Goal: Task Accomplishment & Management: Use online tool/utility

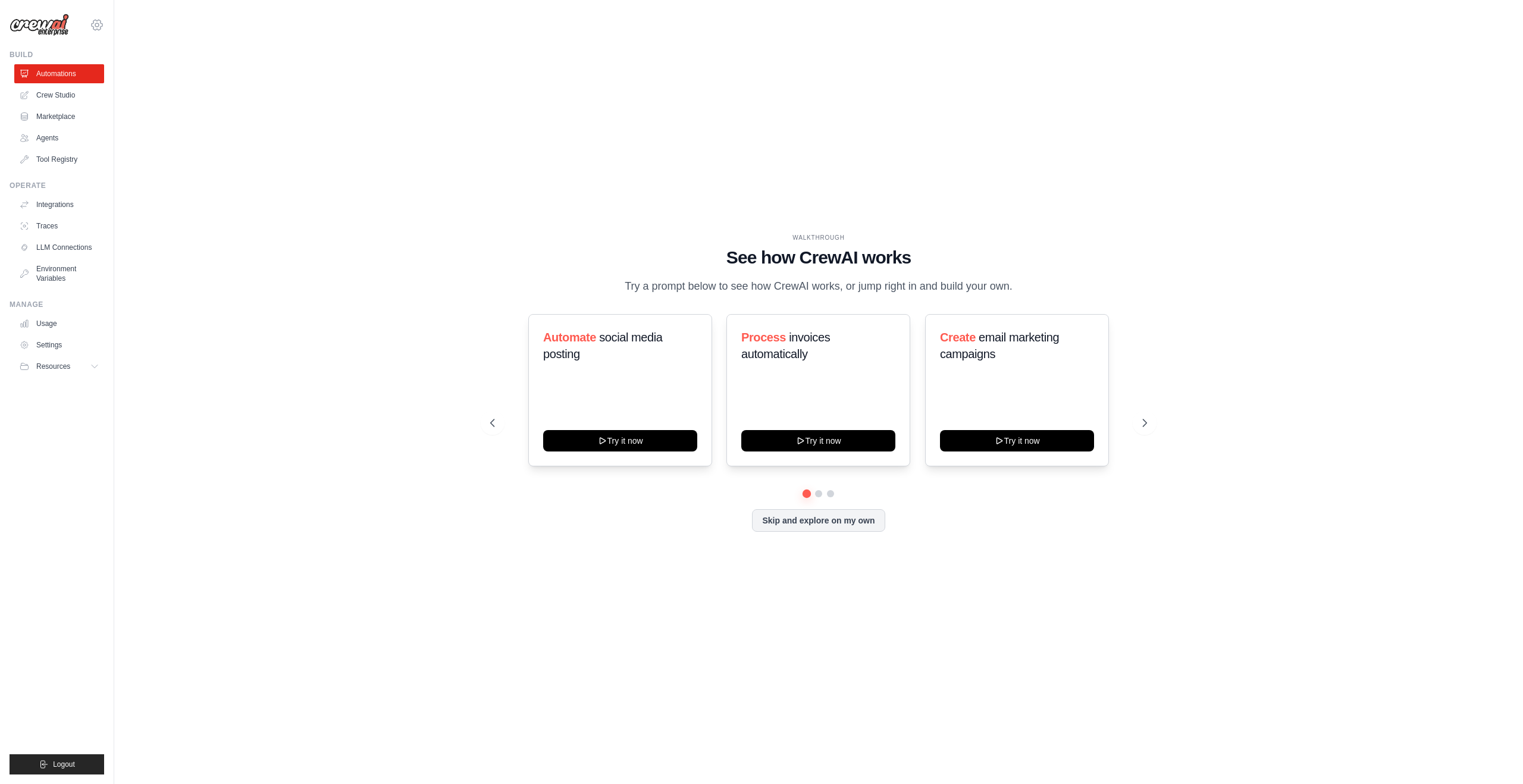
click at [94, 24] on icon at bounding box center [97, 24] width 14 height 14
click at [93, 82] on link "Settings" at bounding box center [97, 80] width 105 height 21
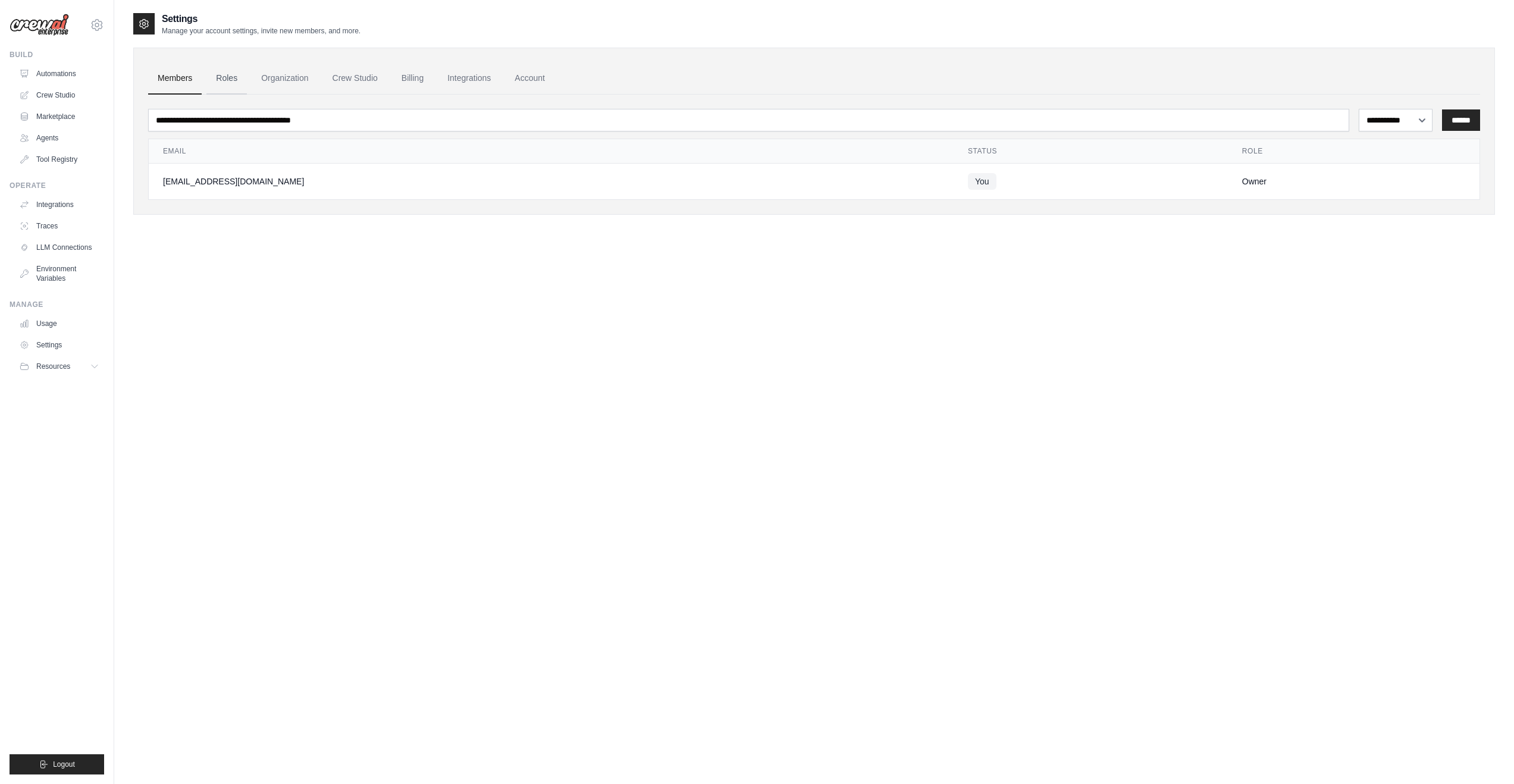
click at [232, 79] on link "Roles" at bounding box center [227, 78] width 41 height 32
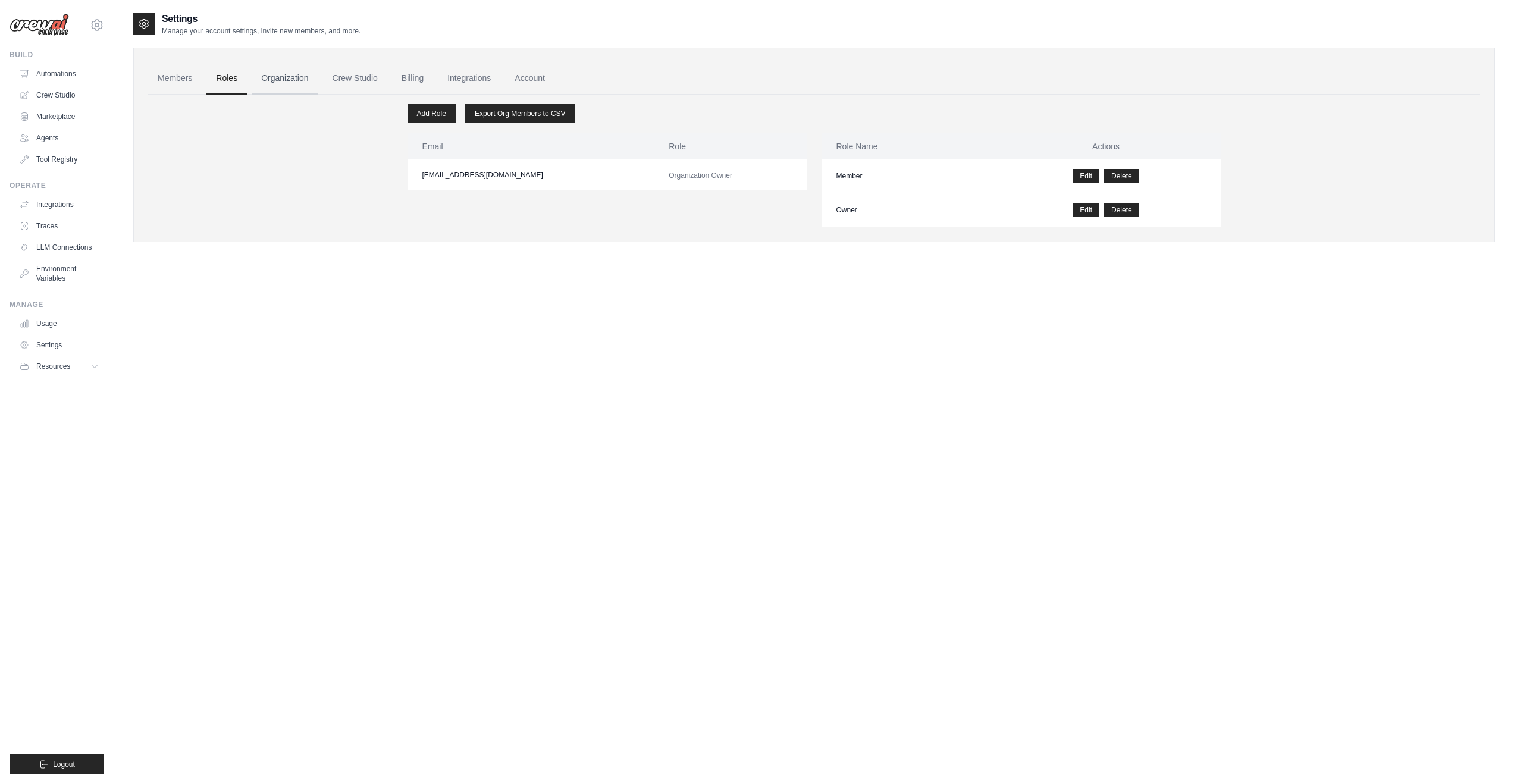
click at [277, 78] on link "Organization" at bounding box center [284, 78] width 66 height 32
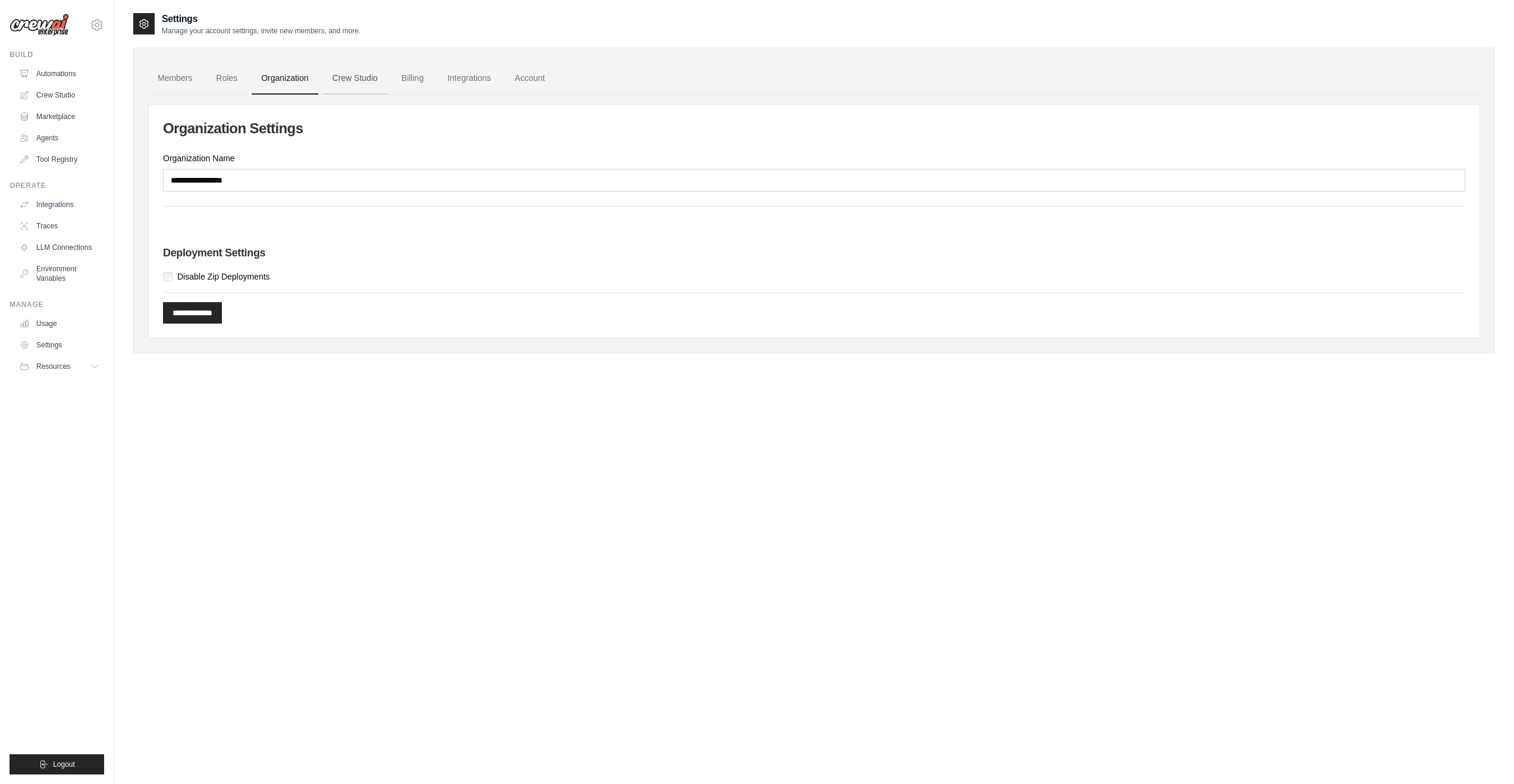
click at [356, 80] on link "Crew Studio" at bounding box center [355, 78] width 64 height 32
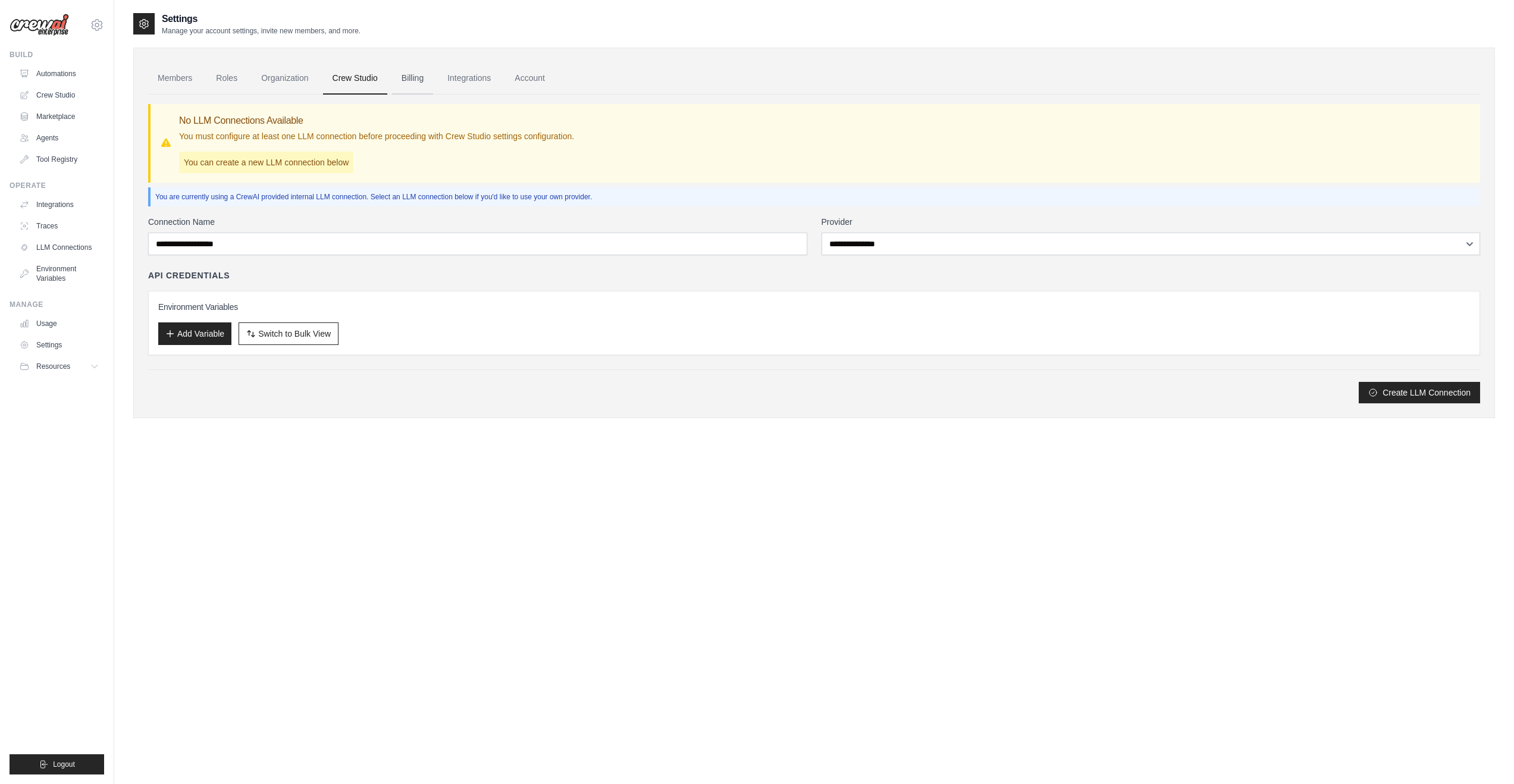
click at [412, 78] on link "Billing" at bounding box center [413, 78] width 41 height 32
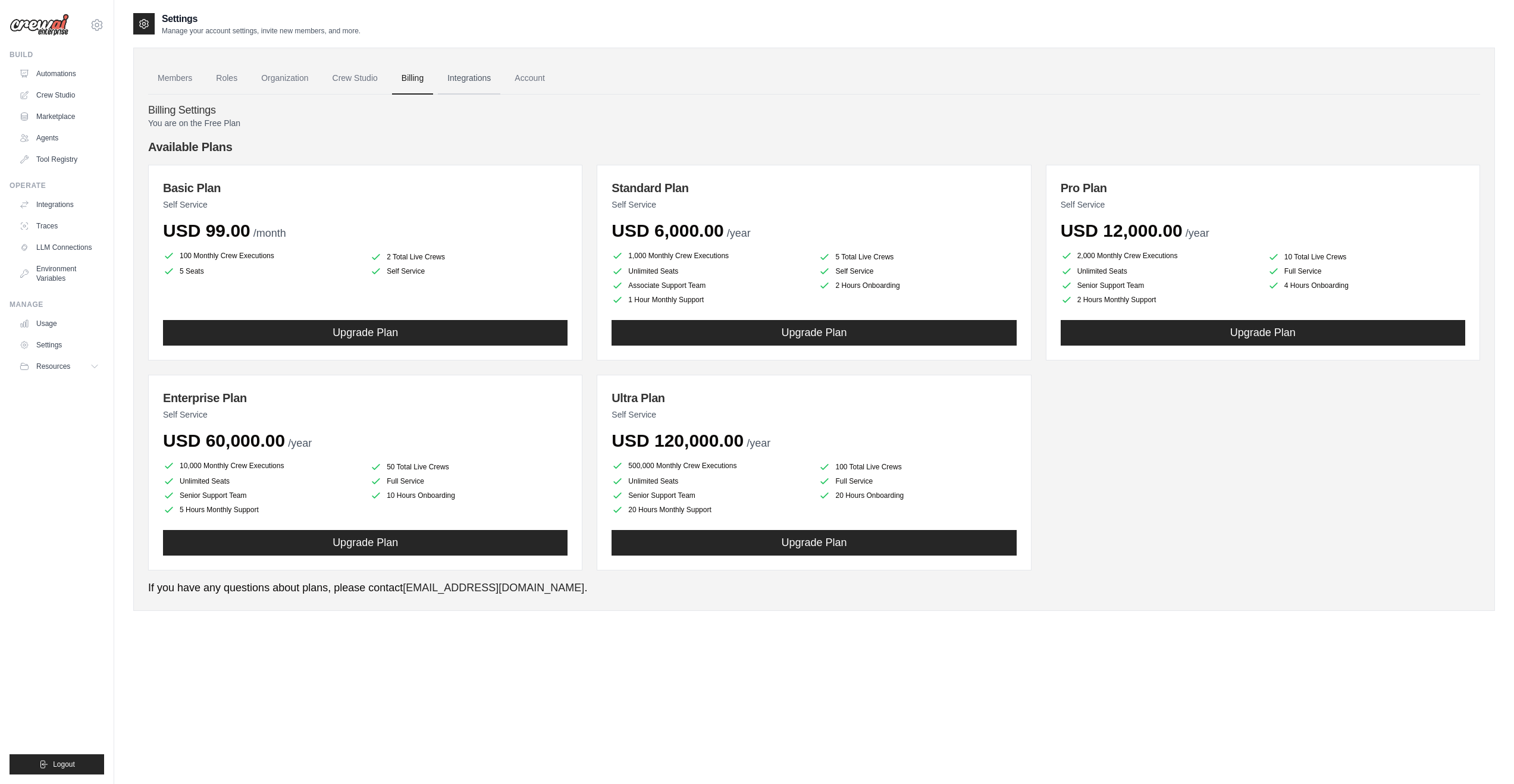
click at [477, 81] on link "Integrations" at bounding box center [469, 78] width 63 height 32
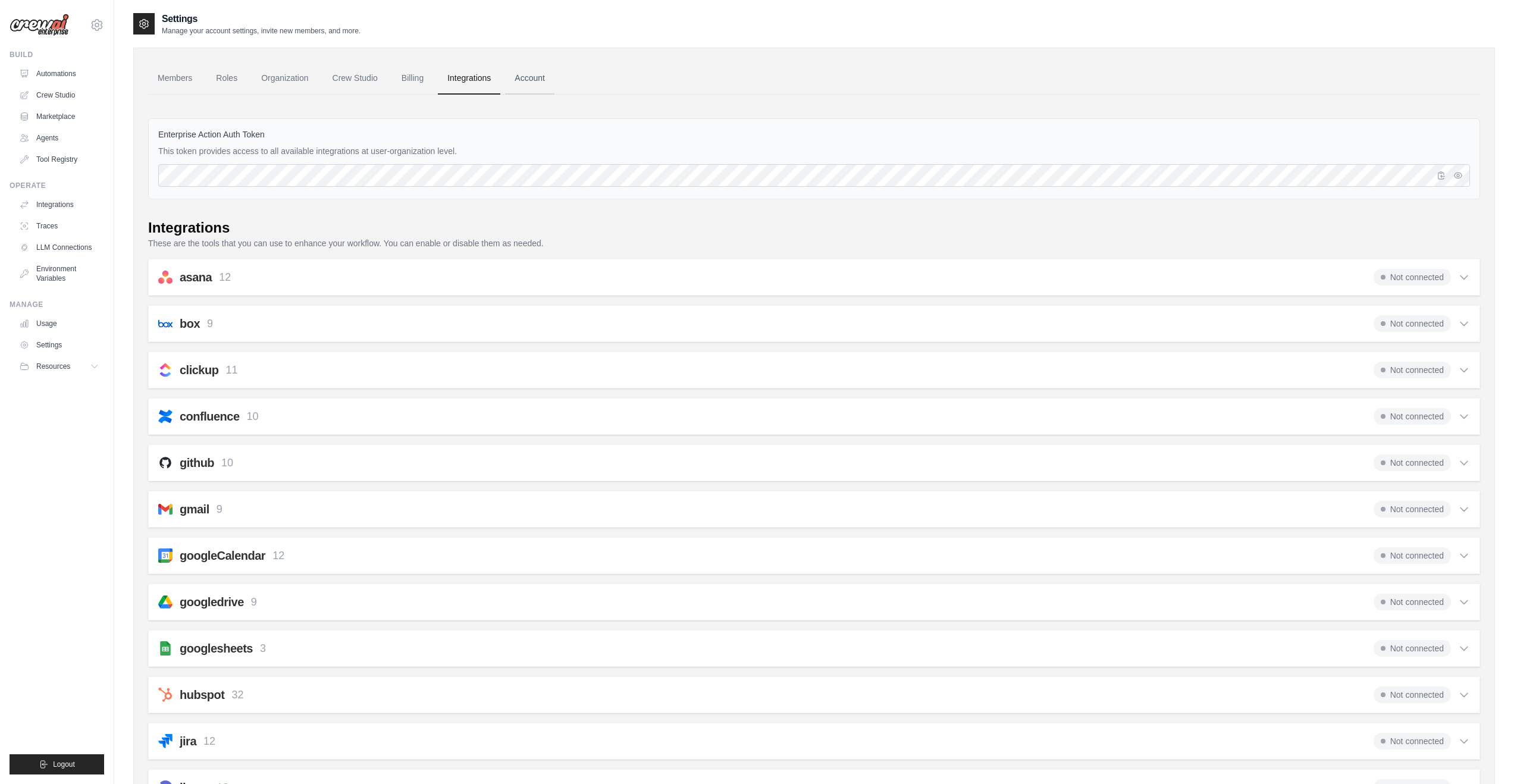
click at [533, 83] on link "Account" at bounding box center [529, 78] width 49 height 32
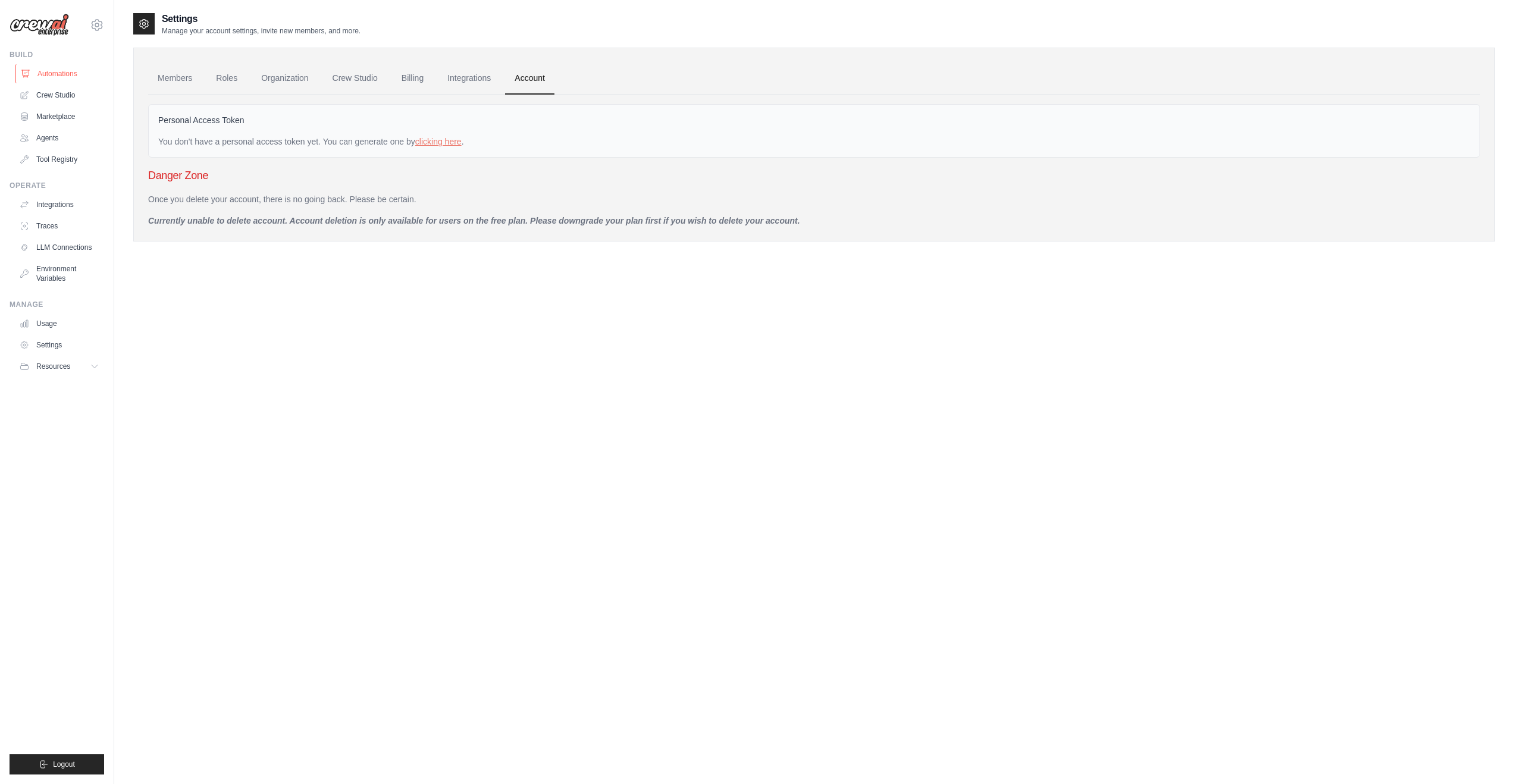
click at [57, 75] on link "Automations" at bounding box center [60, 74] width 90 height 19
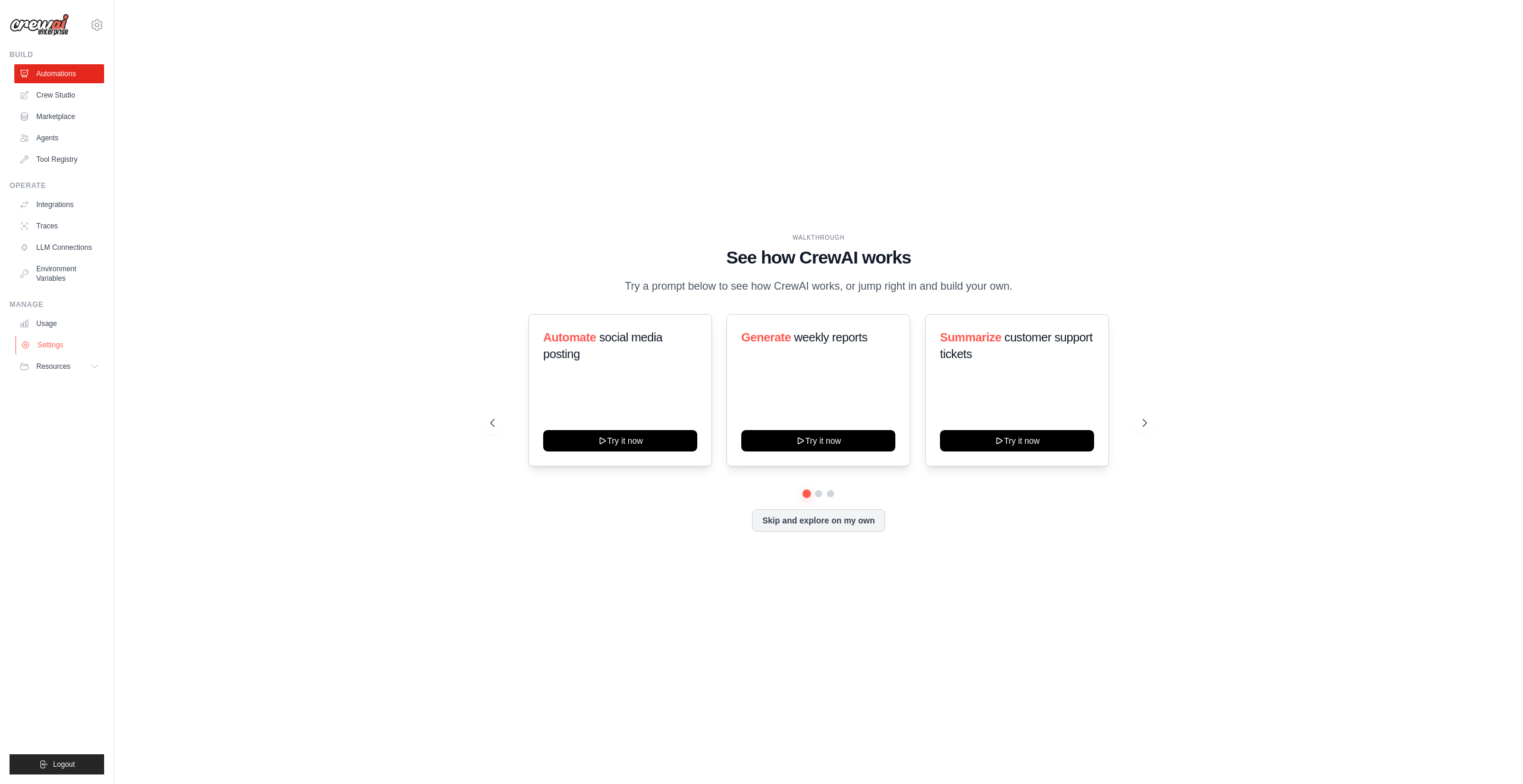
click at [46, 348] on link "Settings" at bounding box center [60, 345] width 90 height 19
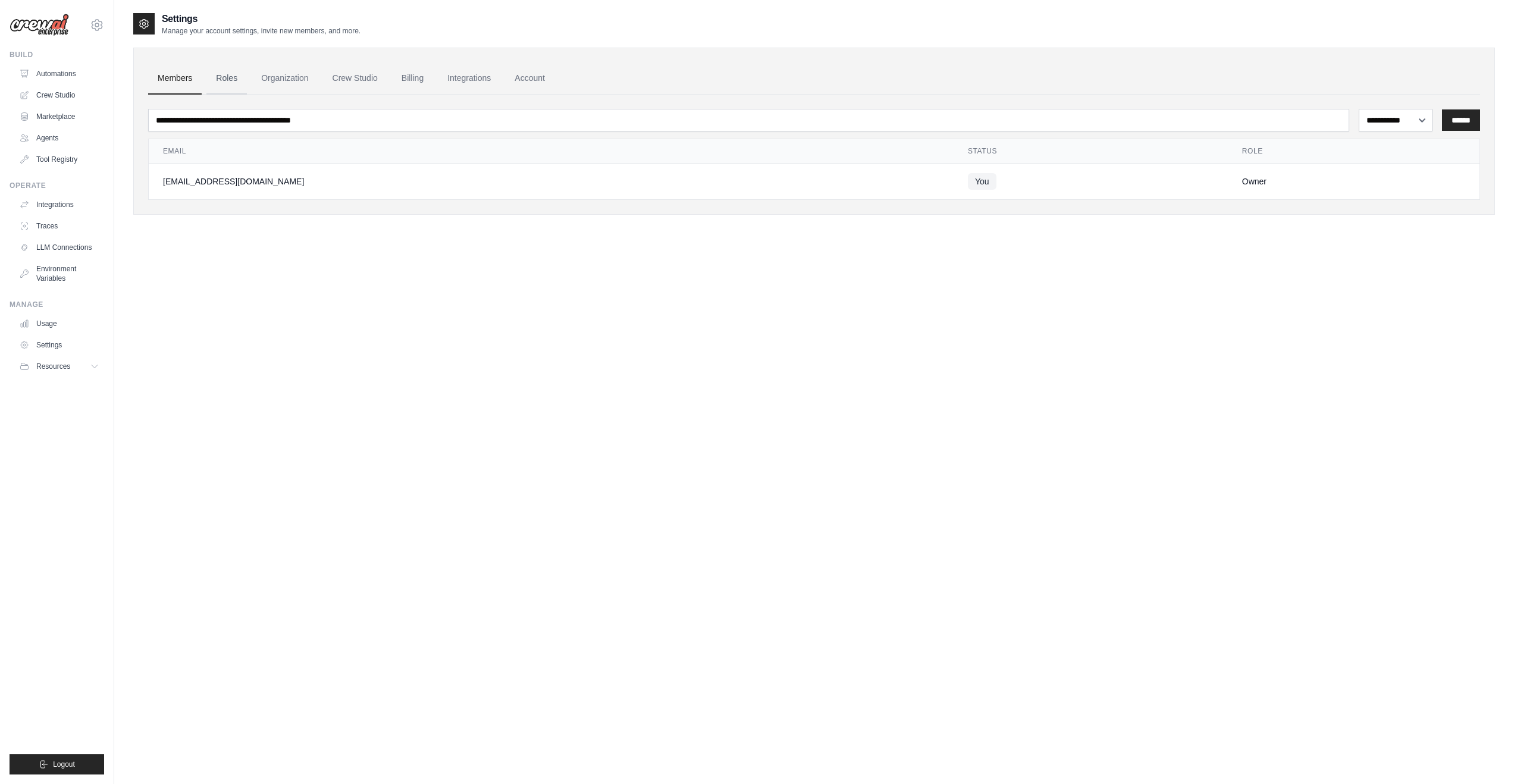
click at [227, 83] on link "Roles" at bounding box center [227, 78] width 41 height 32
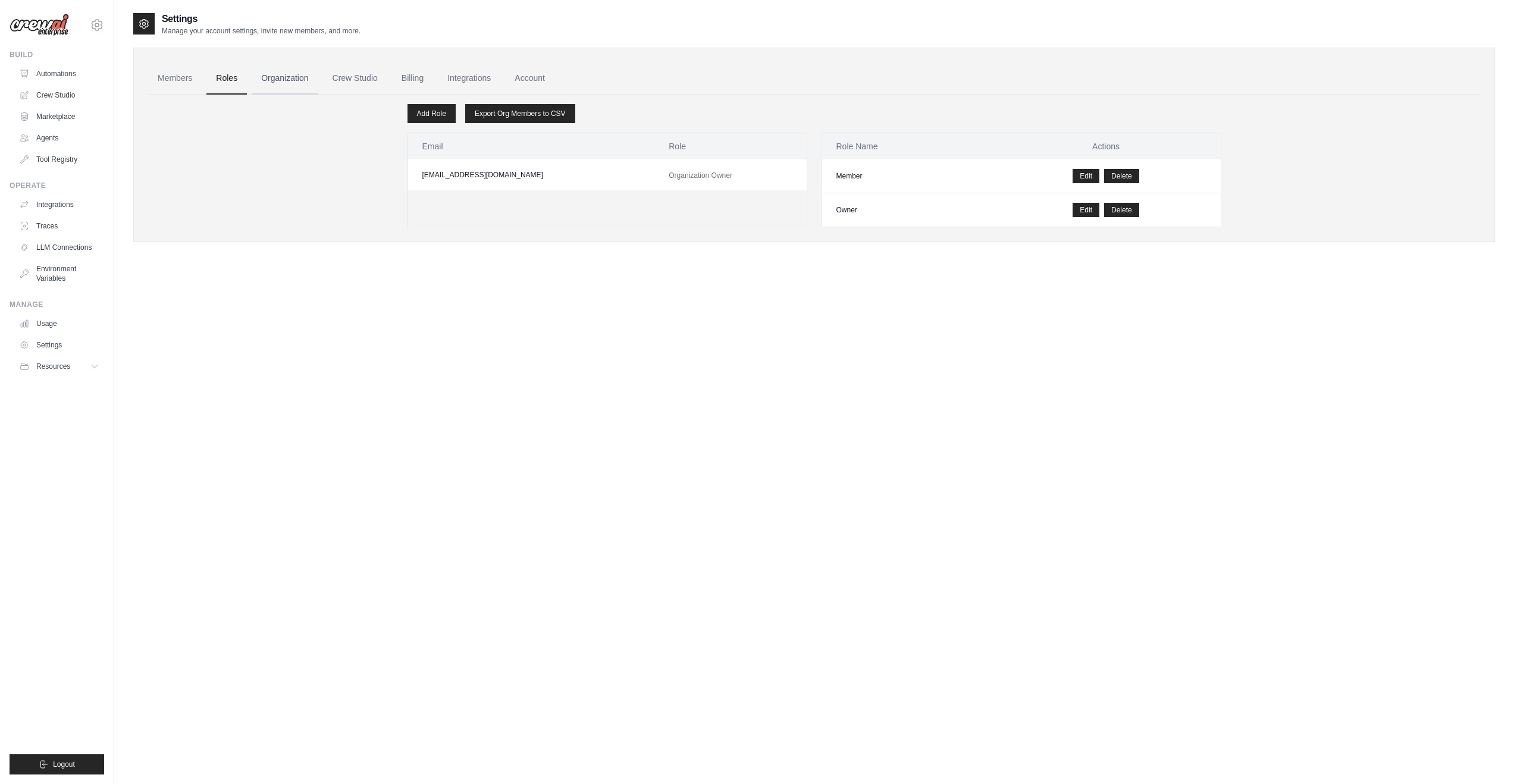
click at [296, 77] on link "Organization" at bounding box center [284, 78] width 66 height 32
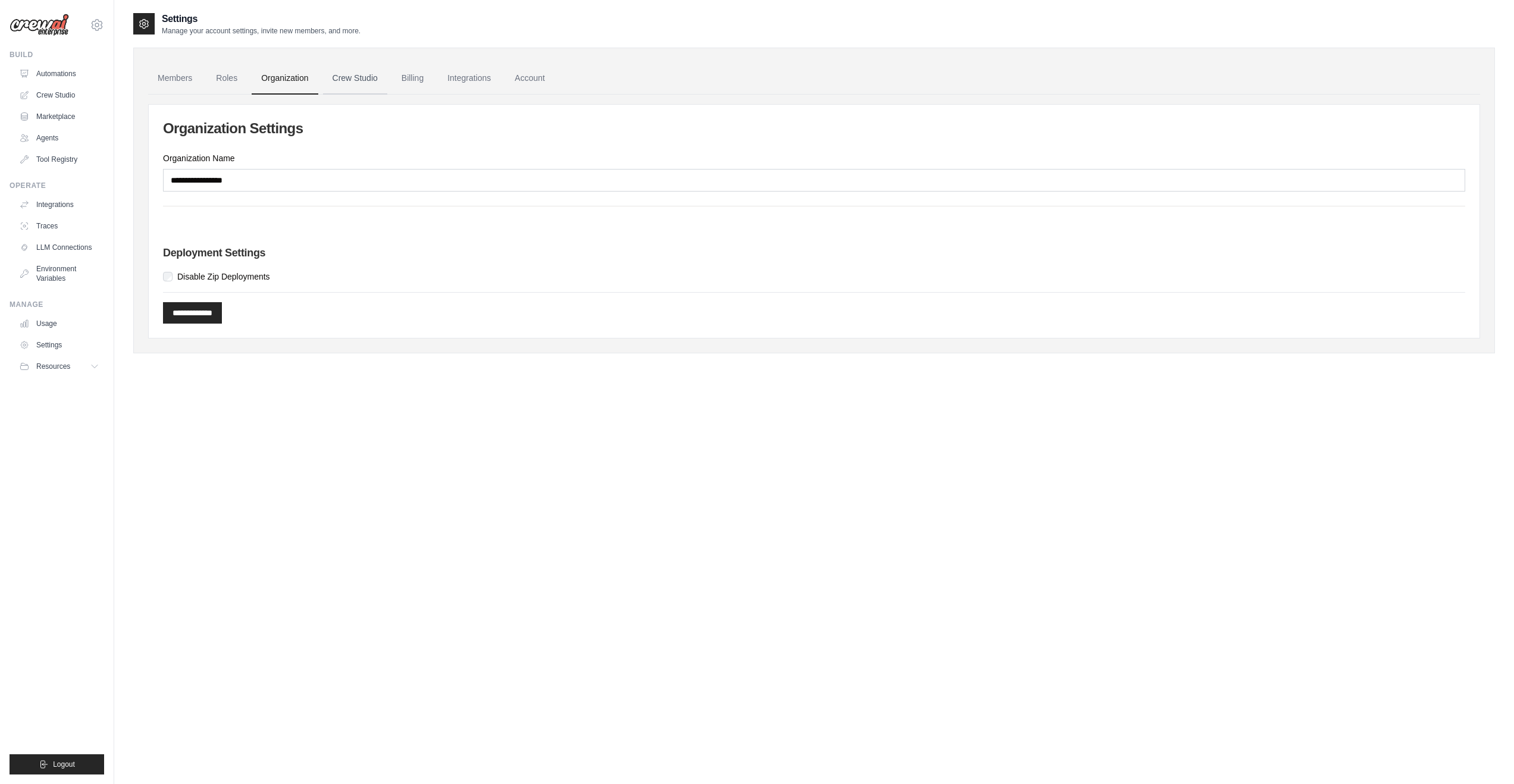
click at [346, 80] on link "Crew Studio" at bounding box center [355, 78] width 64 height 32
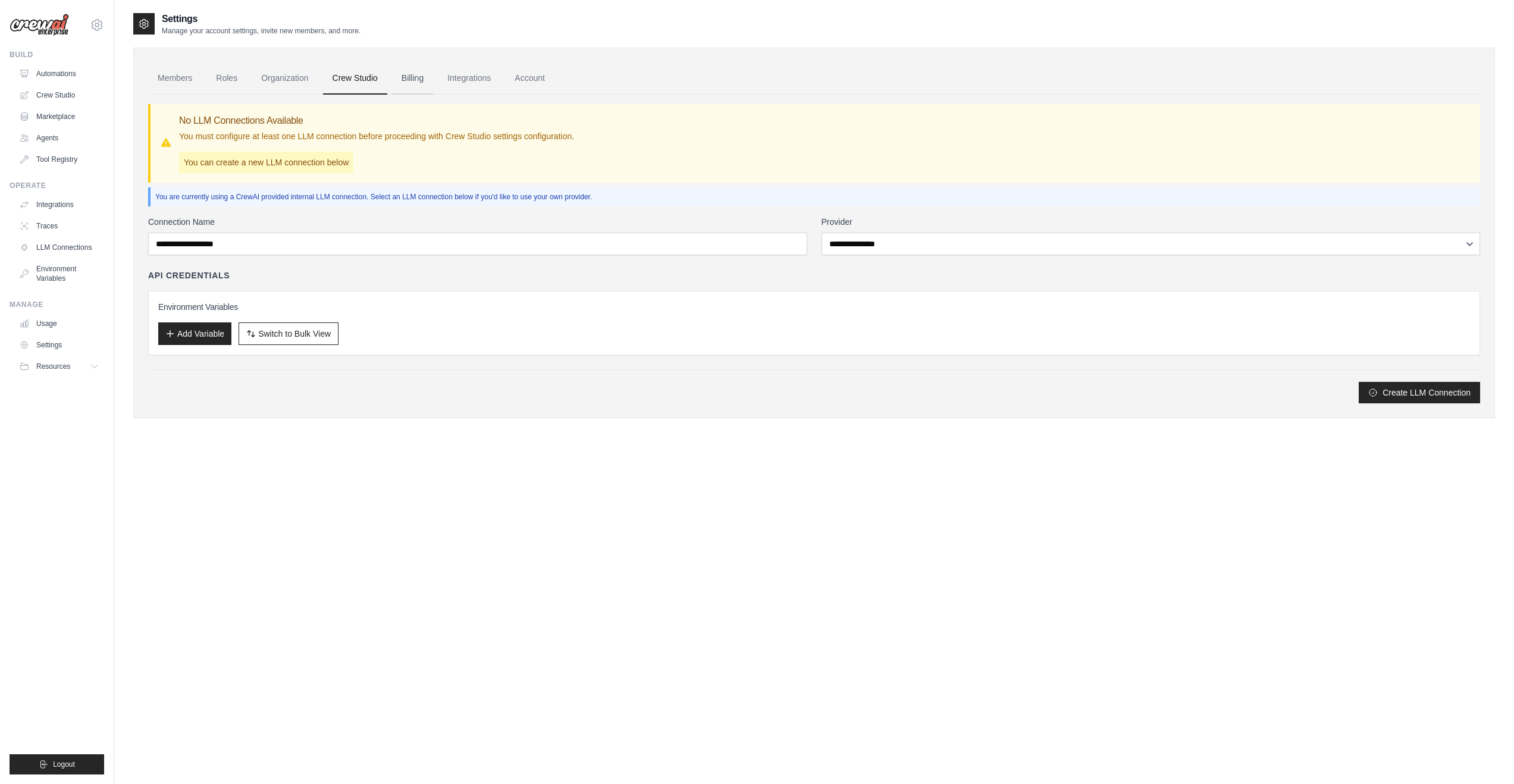
click at [420, 84] on link "Billing" at bounding box center [413, 78] width 41 height 32
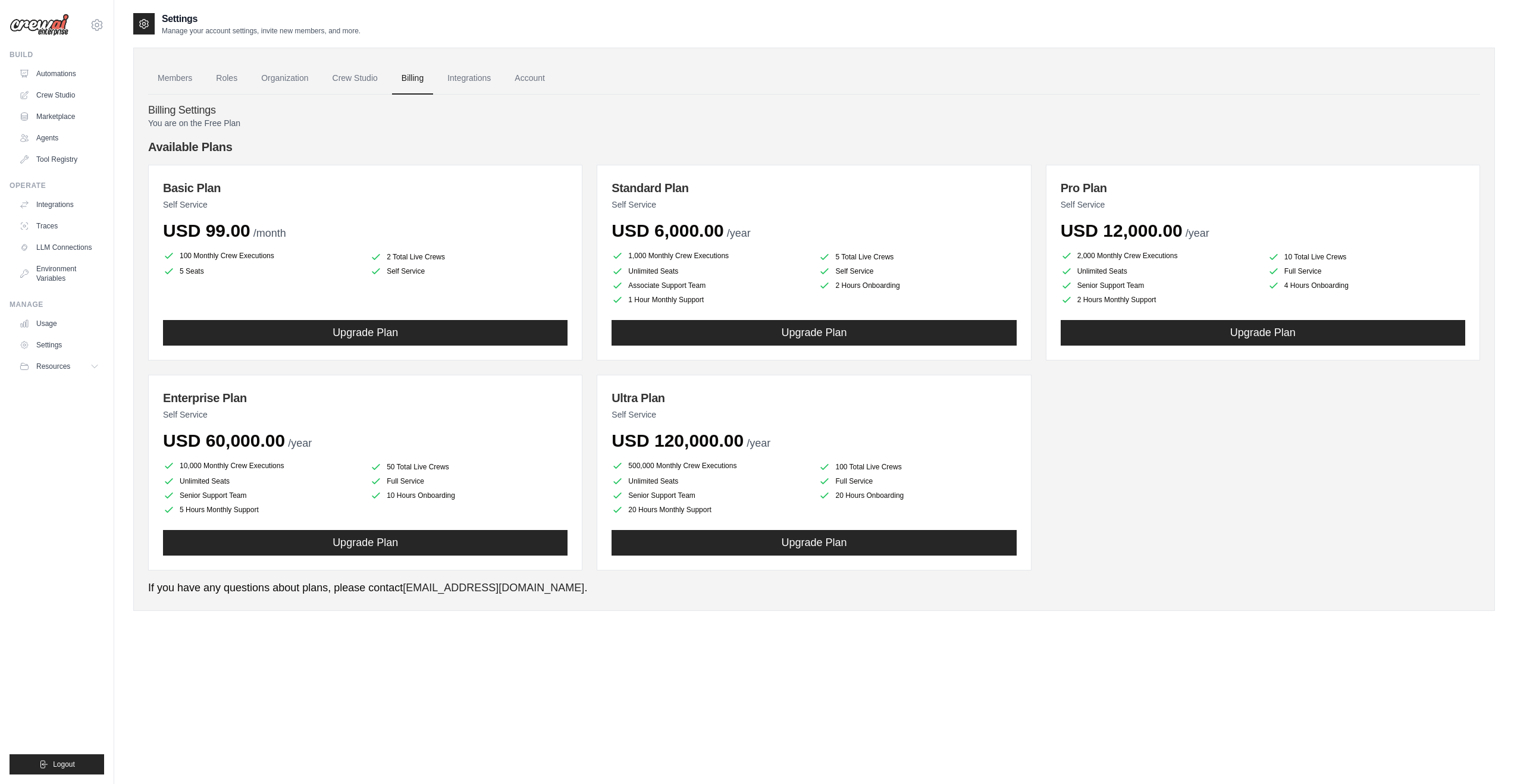
click at [487, 78] on link "Integrations" at bounding box center [469, 78] width 63 height 32
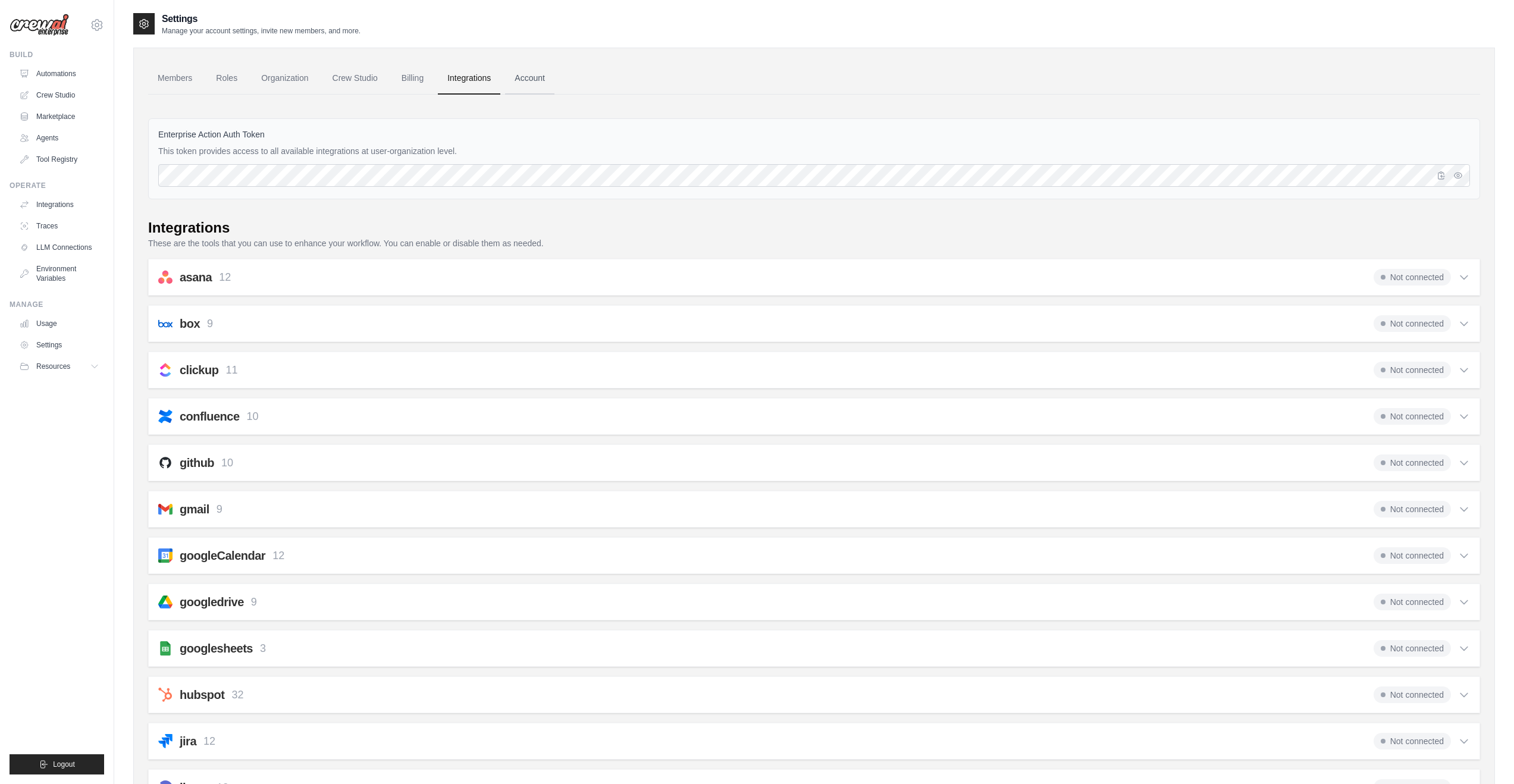
click at [542, 78] on link "Account" at bounding box center [529, 78] width 49 height 32
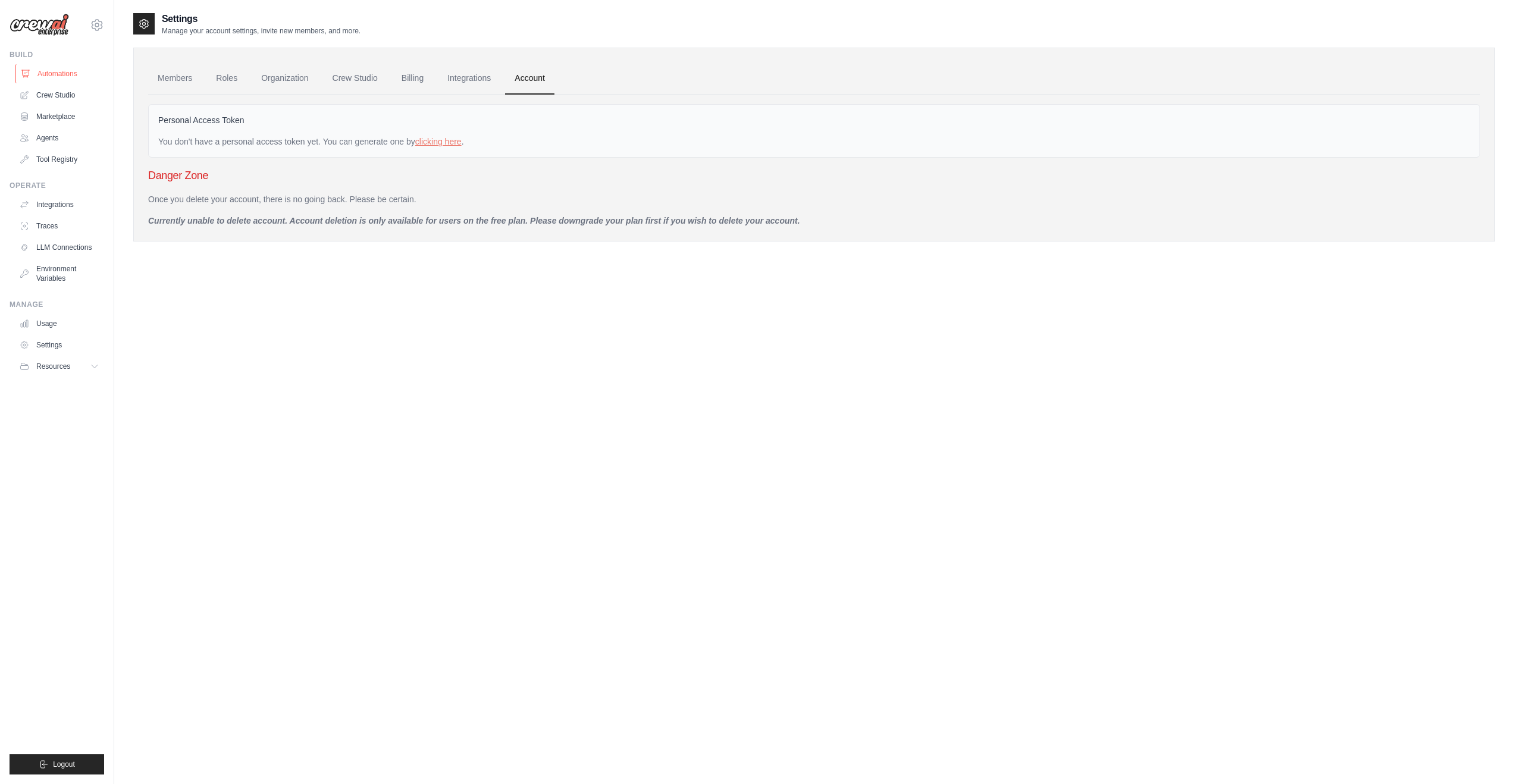
click at [49, 72] on link "Automations" at bounding box center [60, 74] width 90 height 19
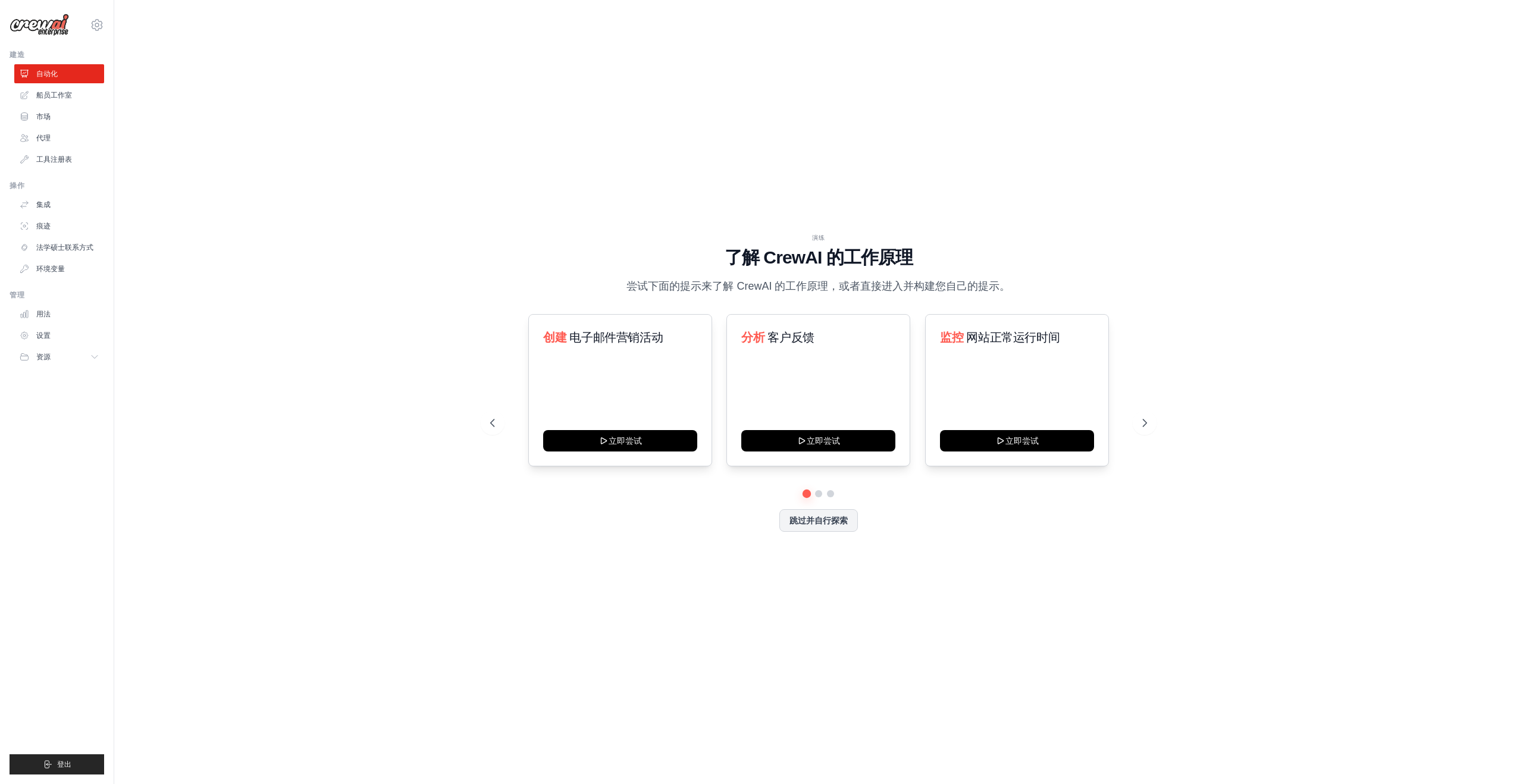
click at [1211, 277] on div "演练 了解 CrewAI 的工作原理 尝试下面的提示来了解 CrewAI 的工作原理，或者直接进入并构建您自己的提示。 创建 电子邮件营销活动 立即尝试 分析…" at bounding box center [818, 392] width 1371 height 760
click at [622, 437] on button "立即尝试" at bounding box center [620, 439] width 154 height 21
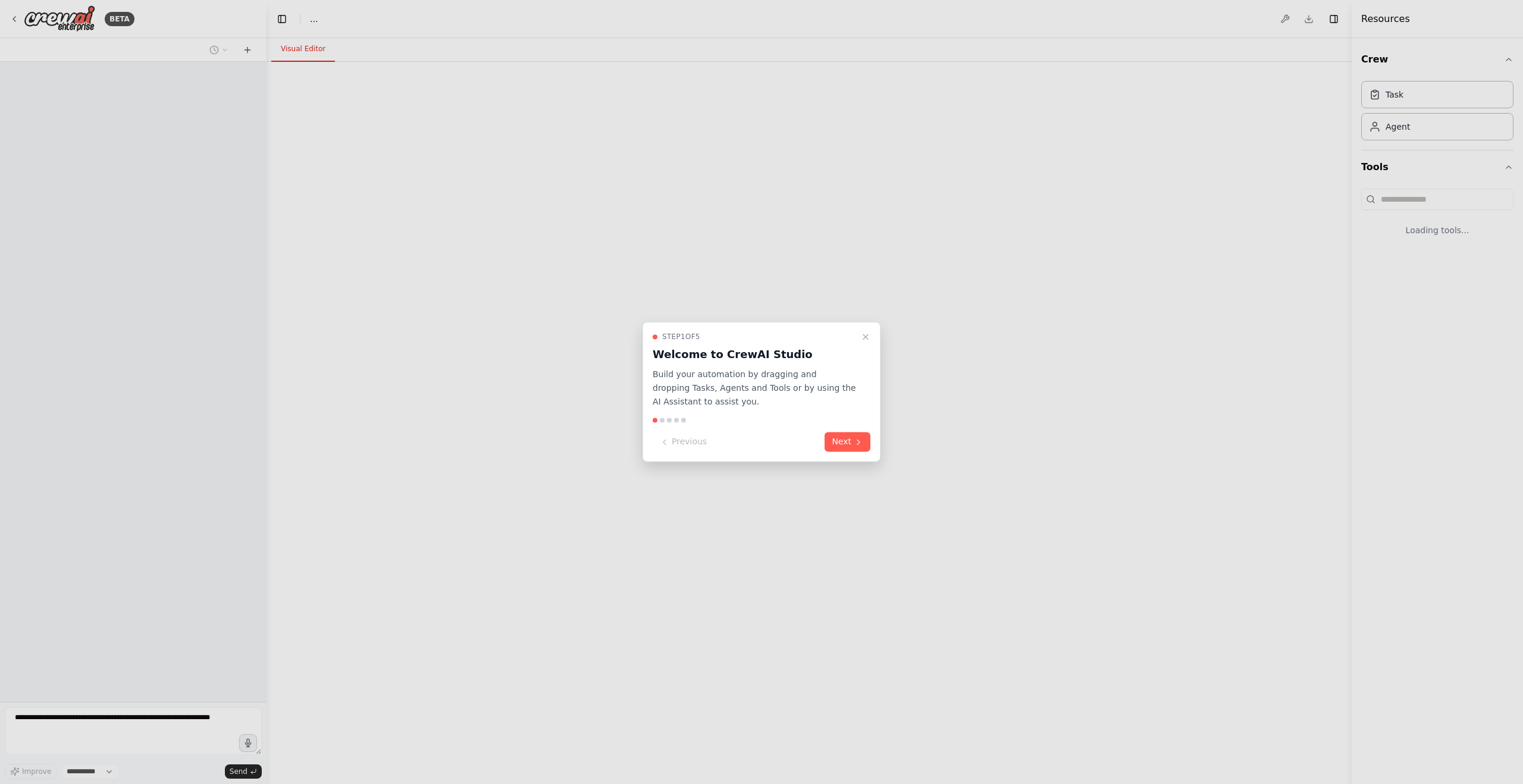
select select "****"
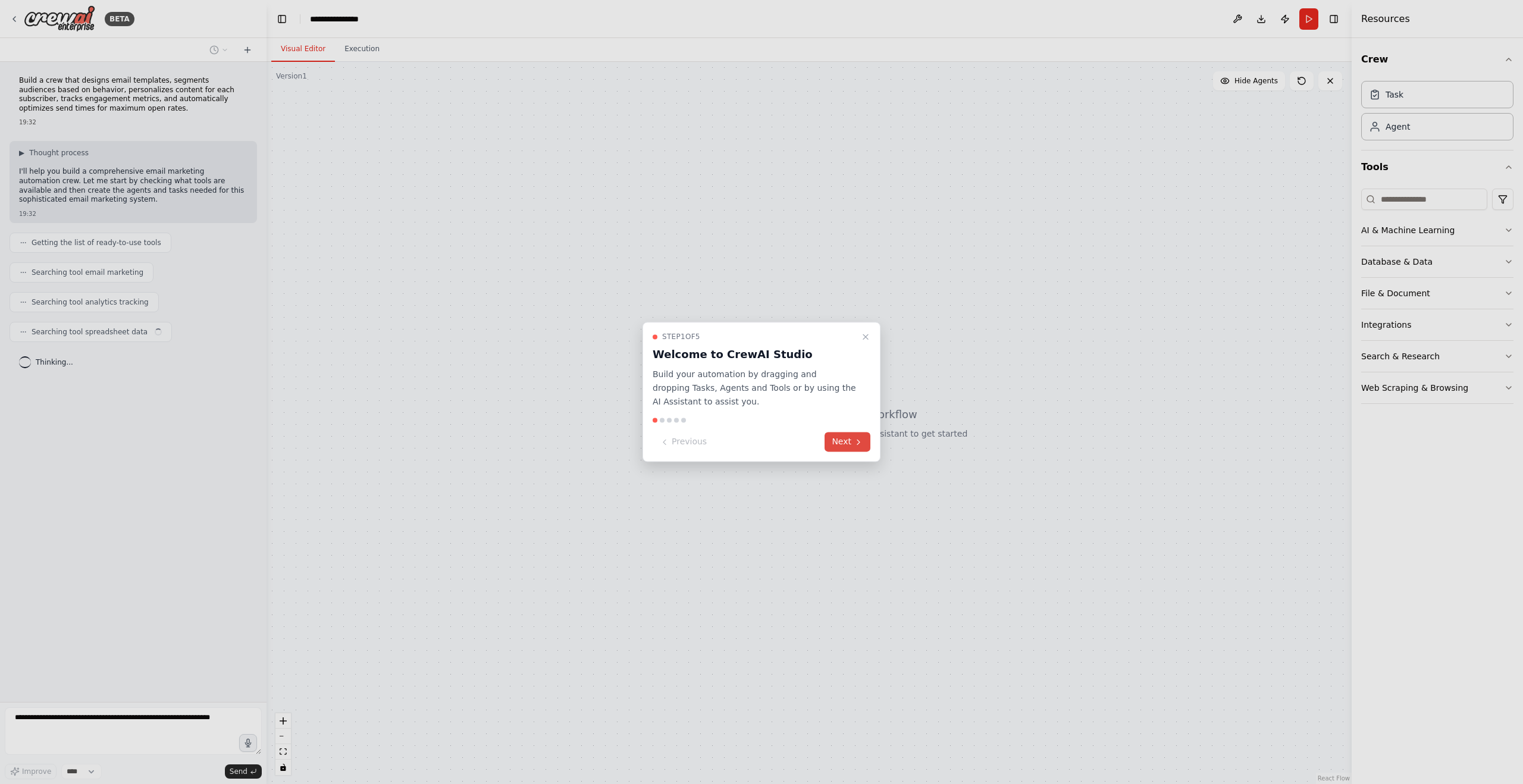
click at [855, 442] on icon at bounding box center [858, 442] width 10 height 10
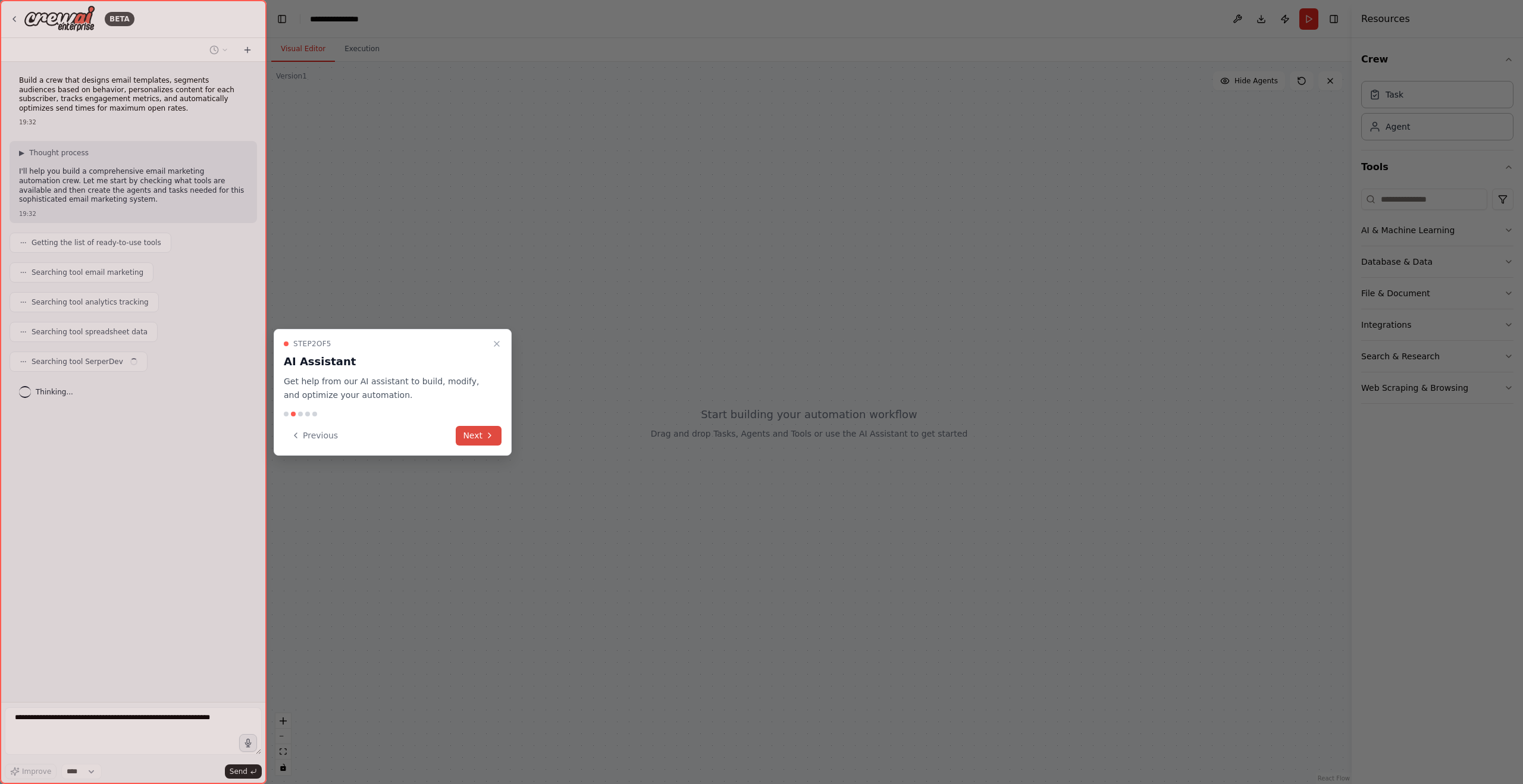
click at [483, 435] on button "Next" at bounding box center [478, 436] width 46 height 19
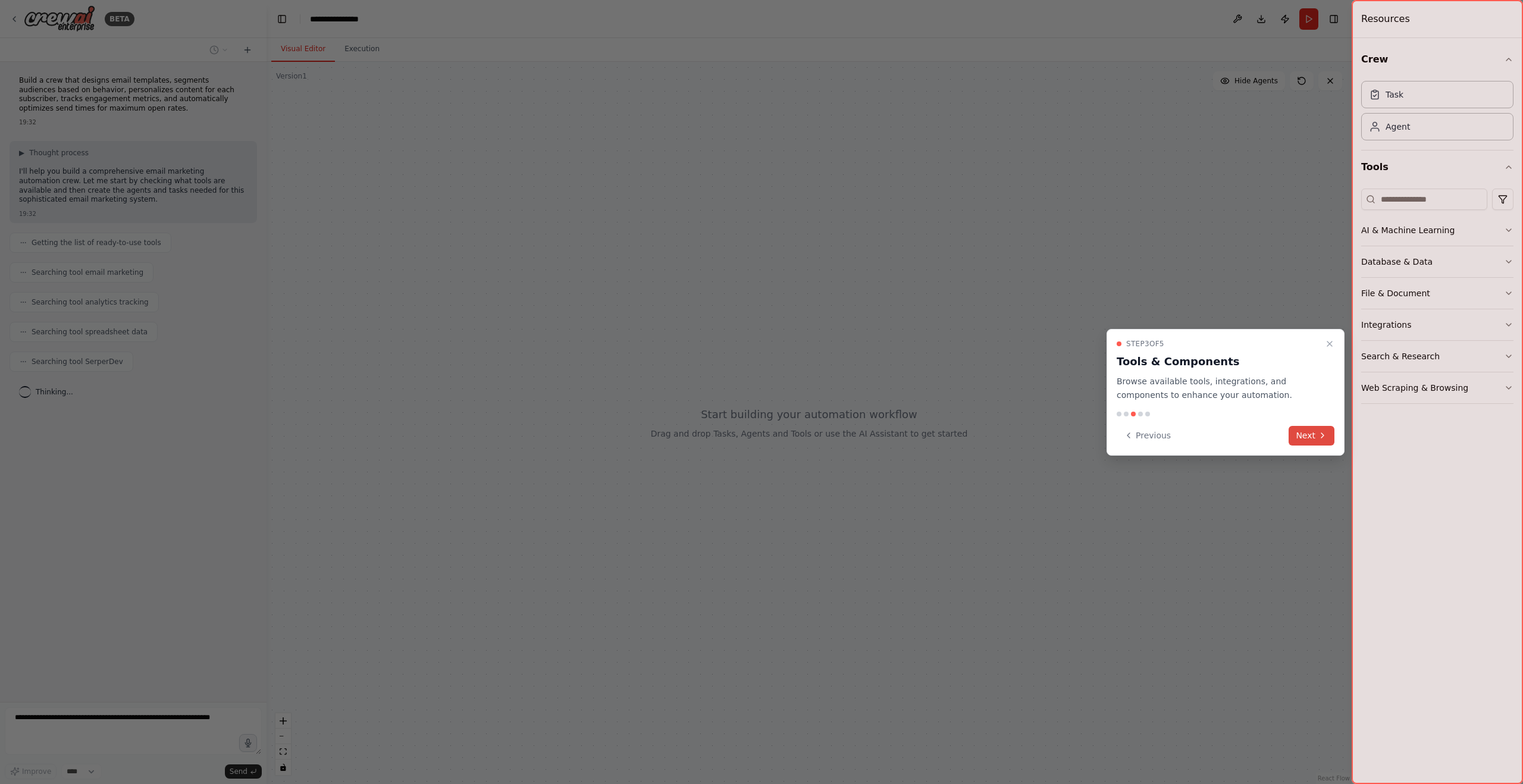
click at [1317, 433] on button "Next" at bounding box center [1311, 436] width 46 height 19
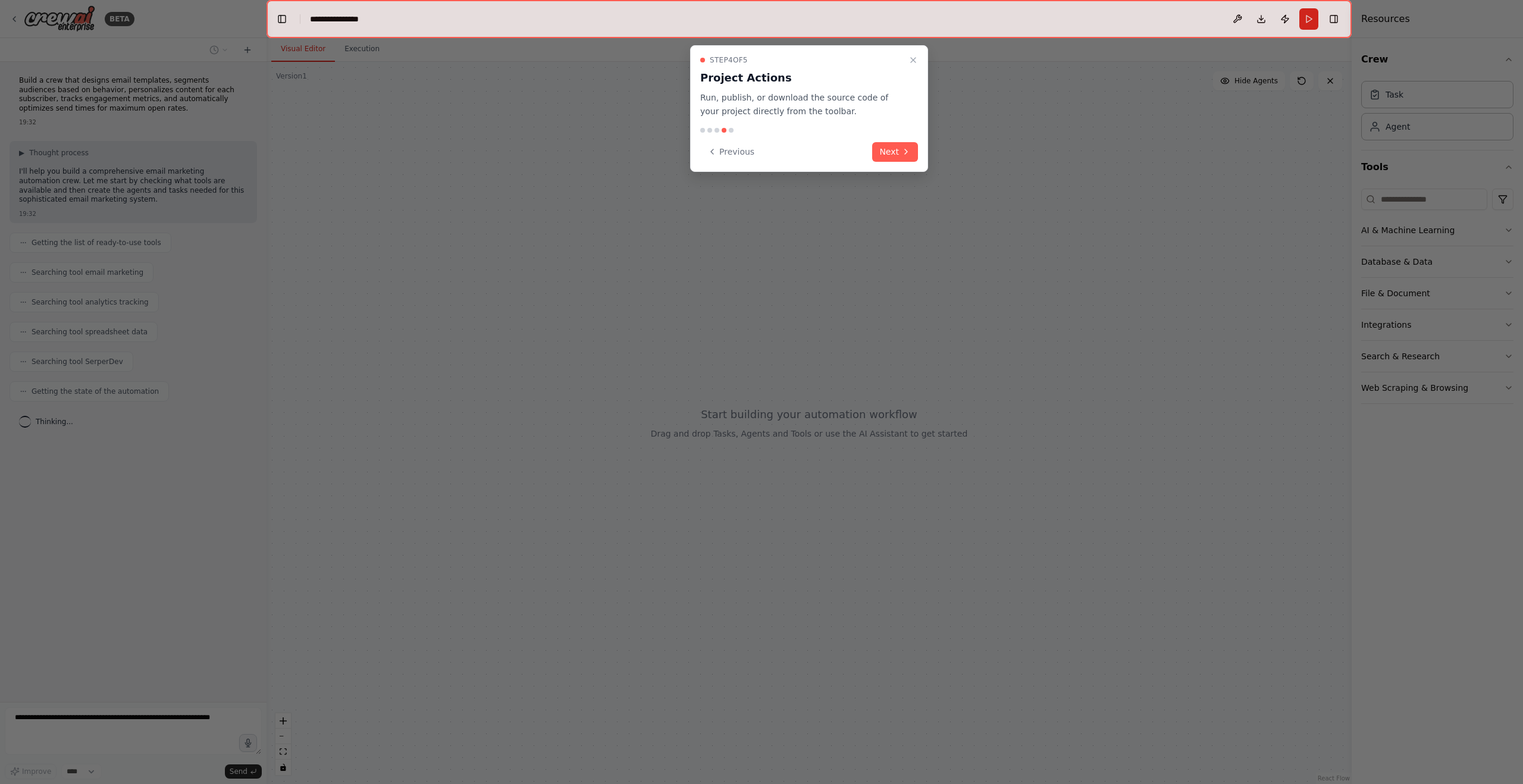
click at [891, 154] on button "Next" at bounding box center [895, 152] width 46 height 19
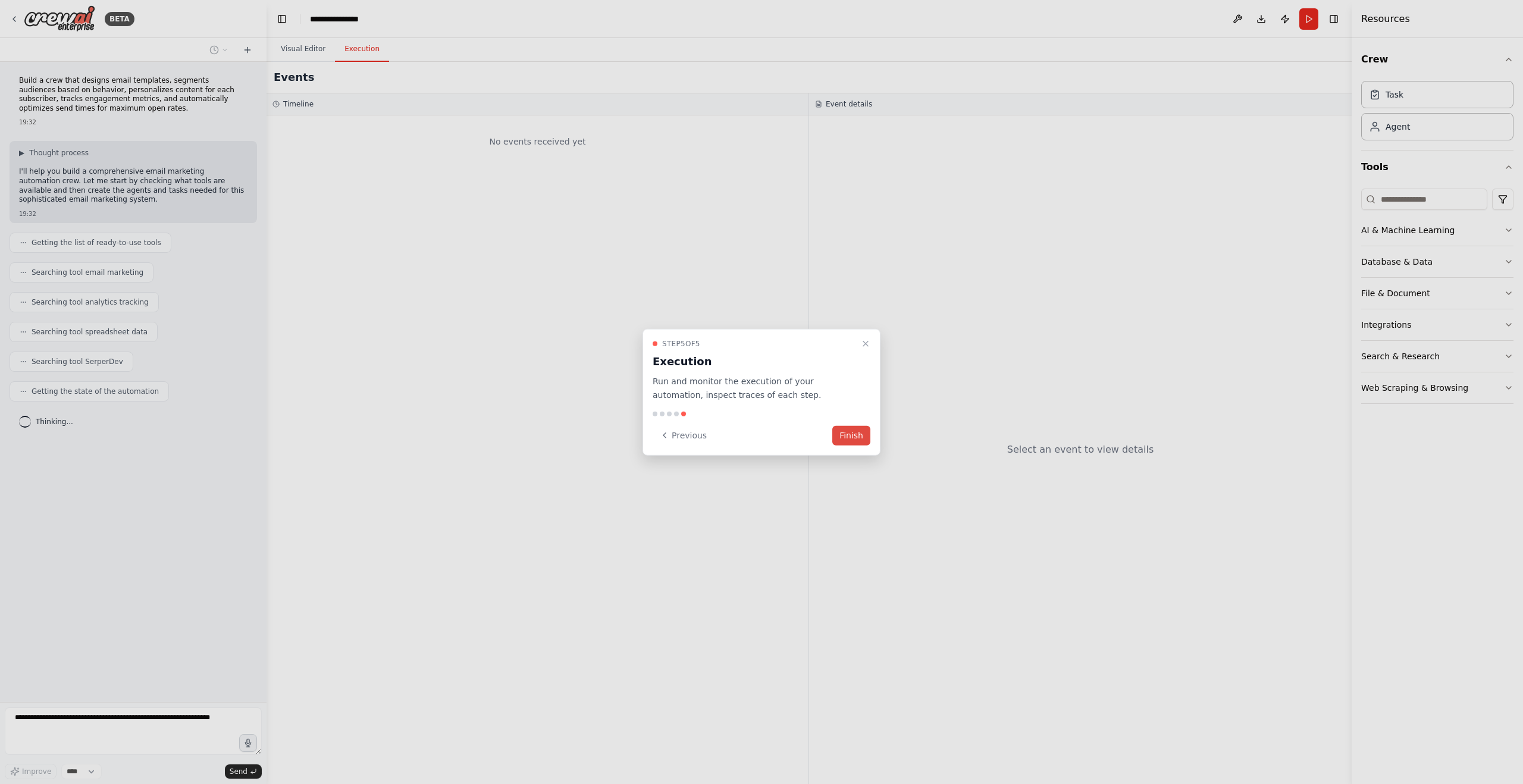
click at [850, 433] on button "Finish" at bounding box center [851, 435] width 38 height 19
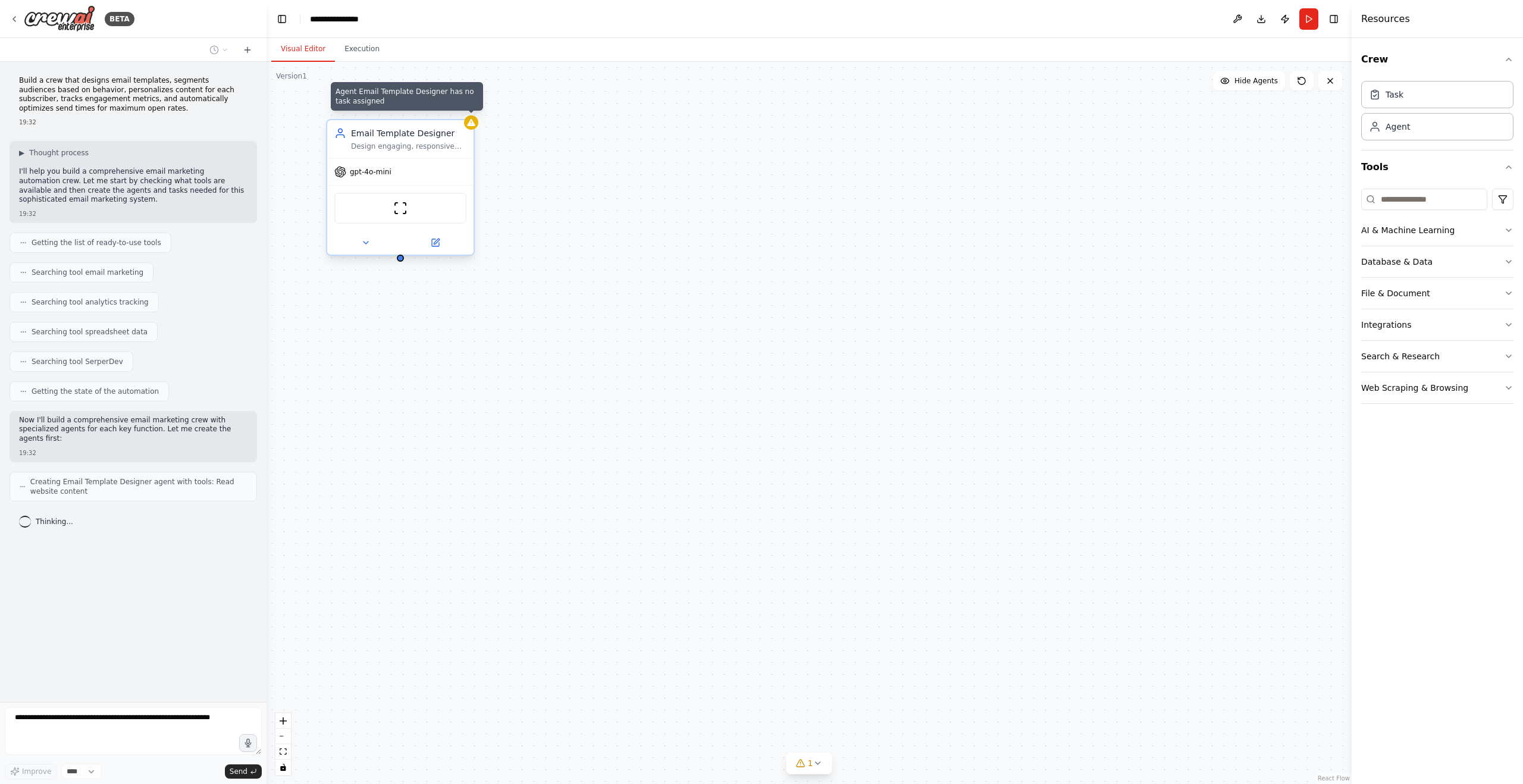
click at [471, 126] on icon at bounding box center [471, 123] width 10 height 10
click at [471, 126] on icon at bounding box center [471, 123] width 10 height 10
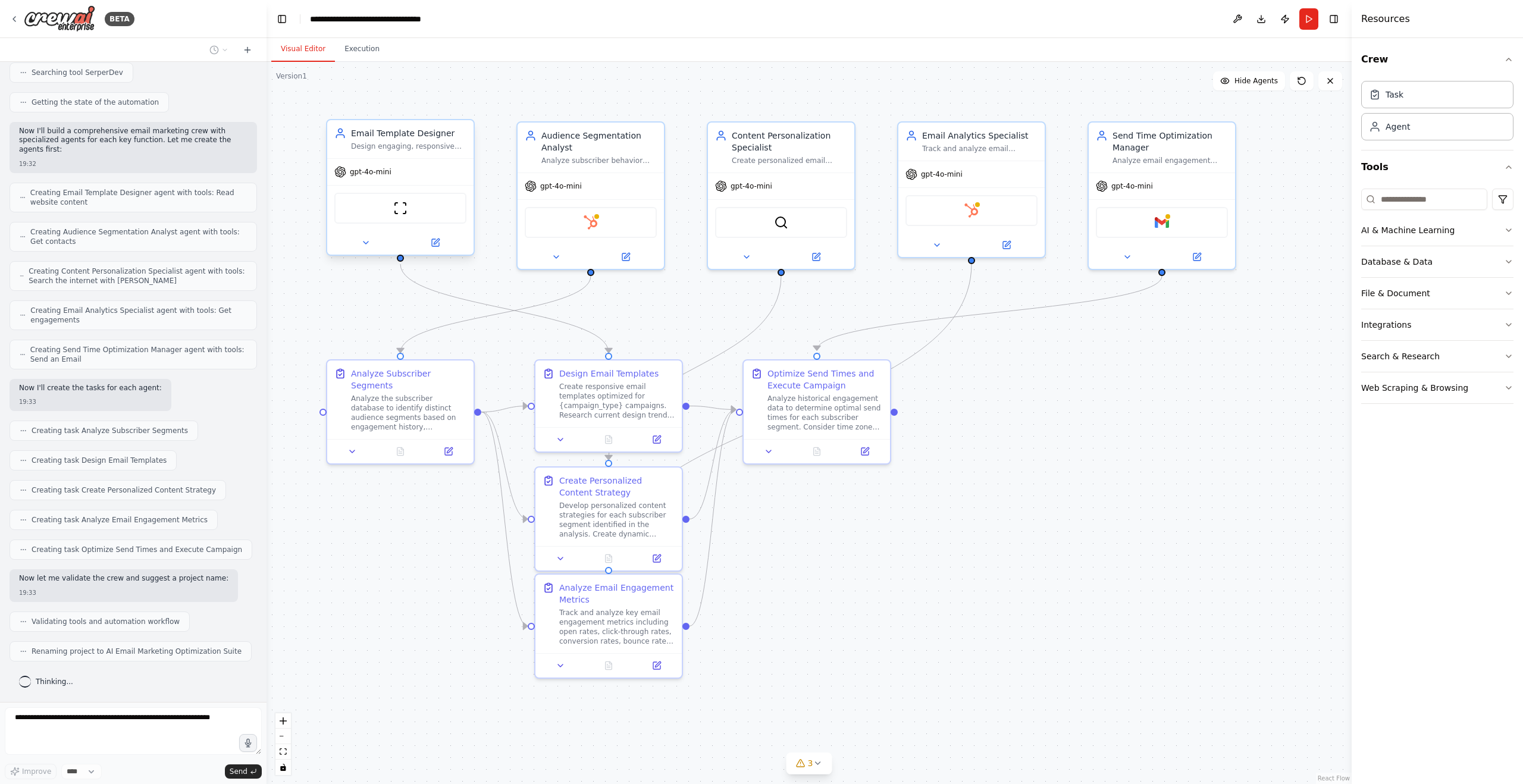
scroll to position [289, 0]
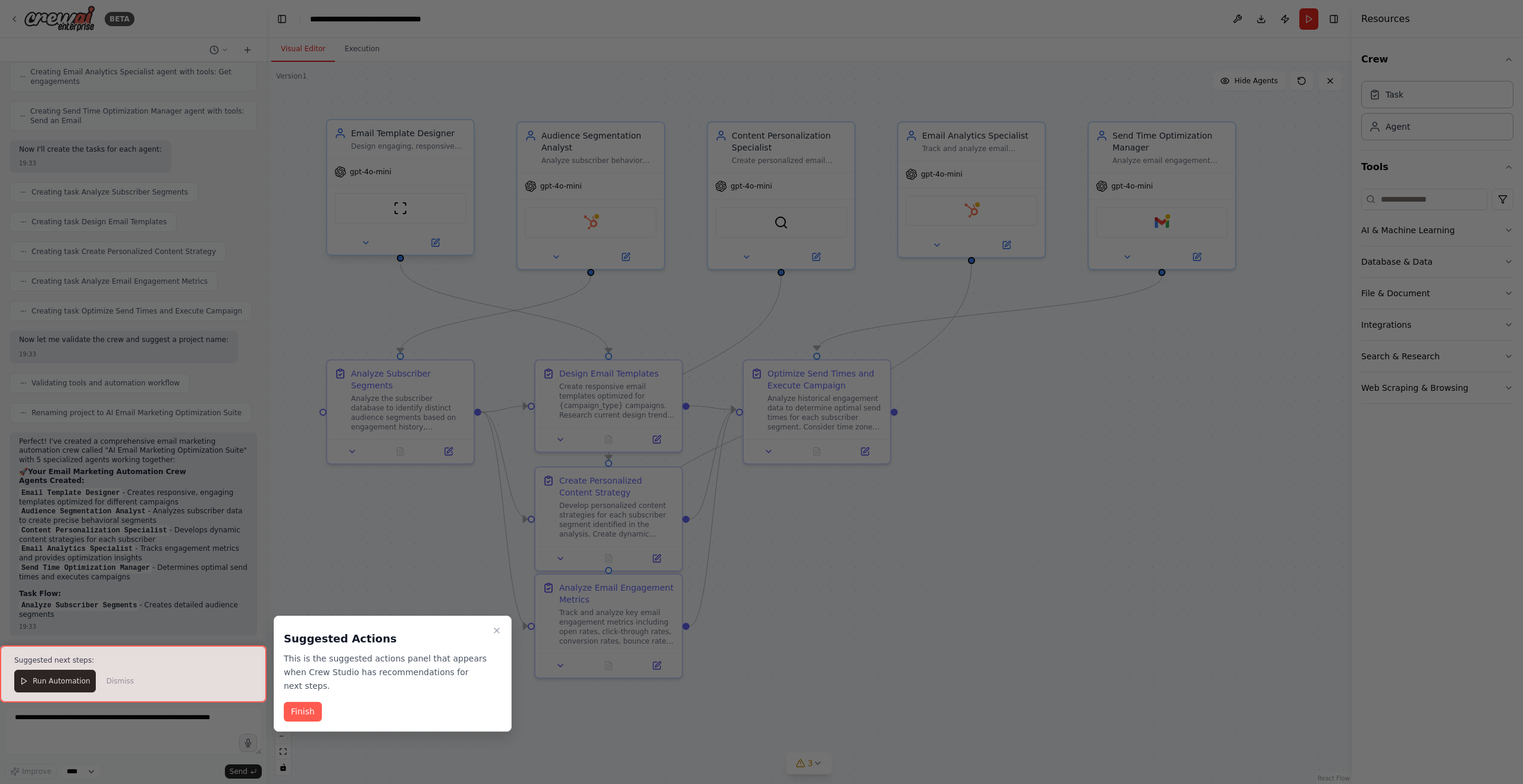
click at [359, 705] on div "Finish" at bounding box center [393, 712] width 218 height 19
click at [312, 714] on button "Finish" at bounding box center [303, 712] width 38 height 19
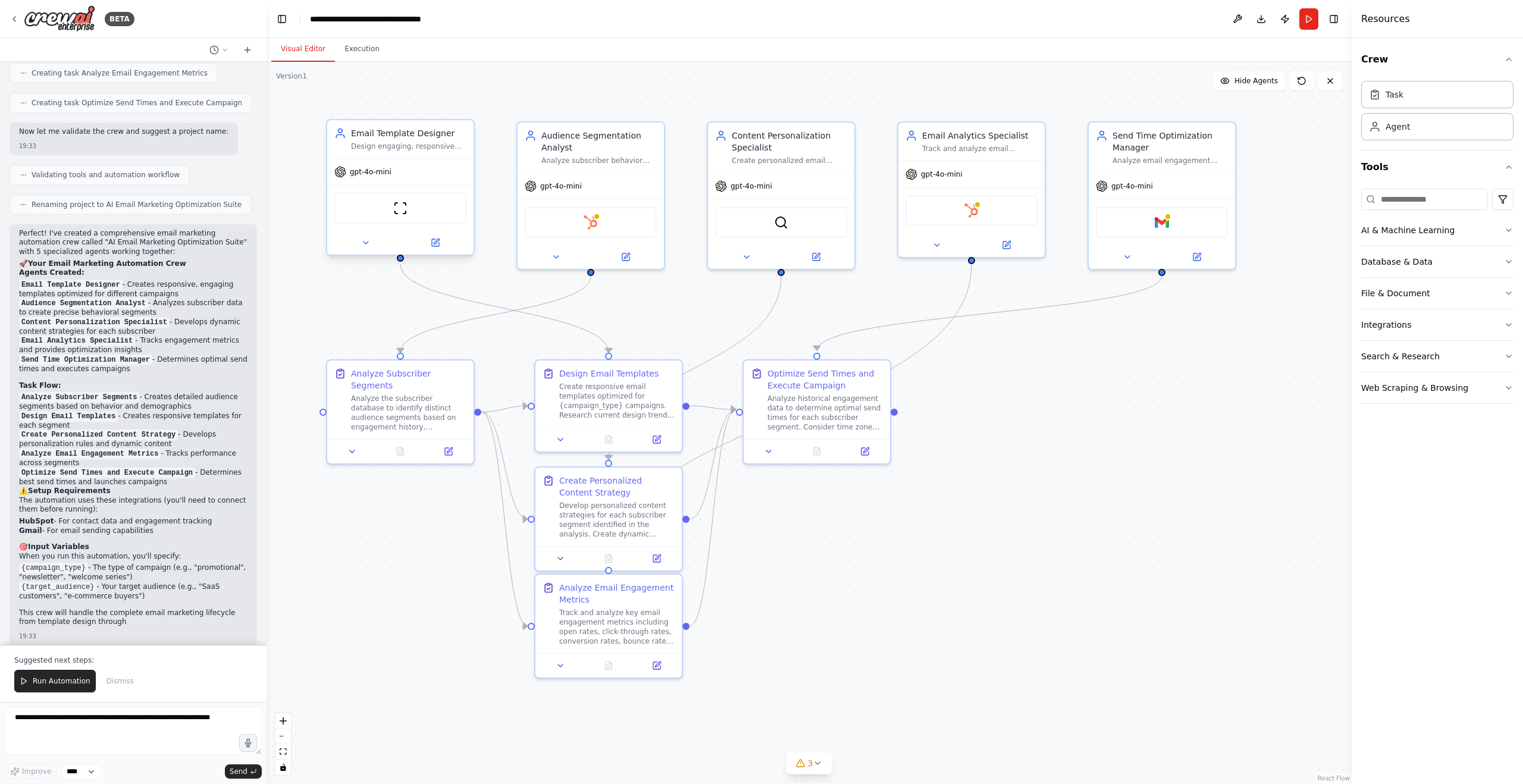
scroll to position [745, 0]
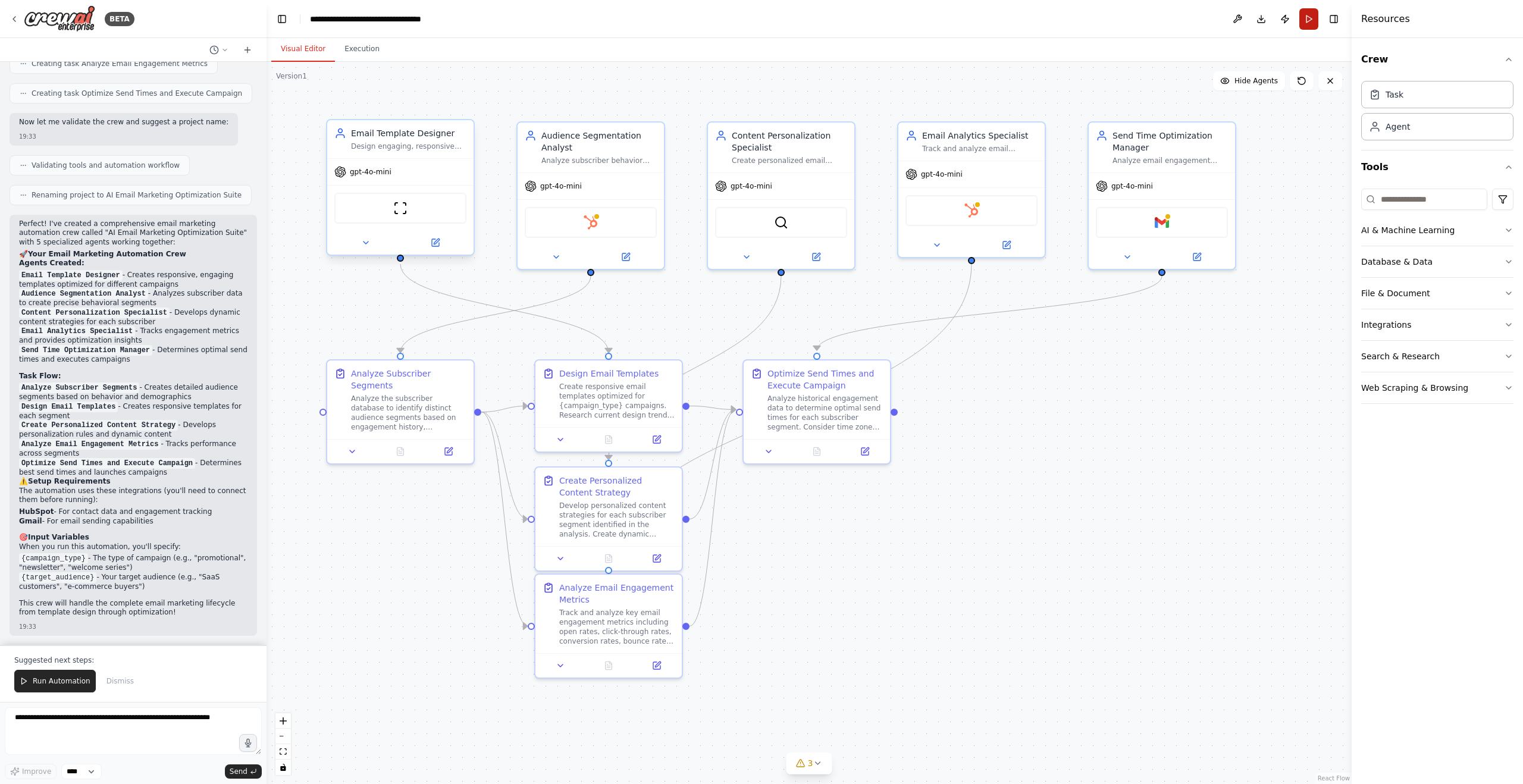
click at [1307, 16] on button "Run" at bounding box center [1308, 19] width 19 height 21
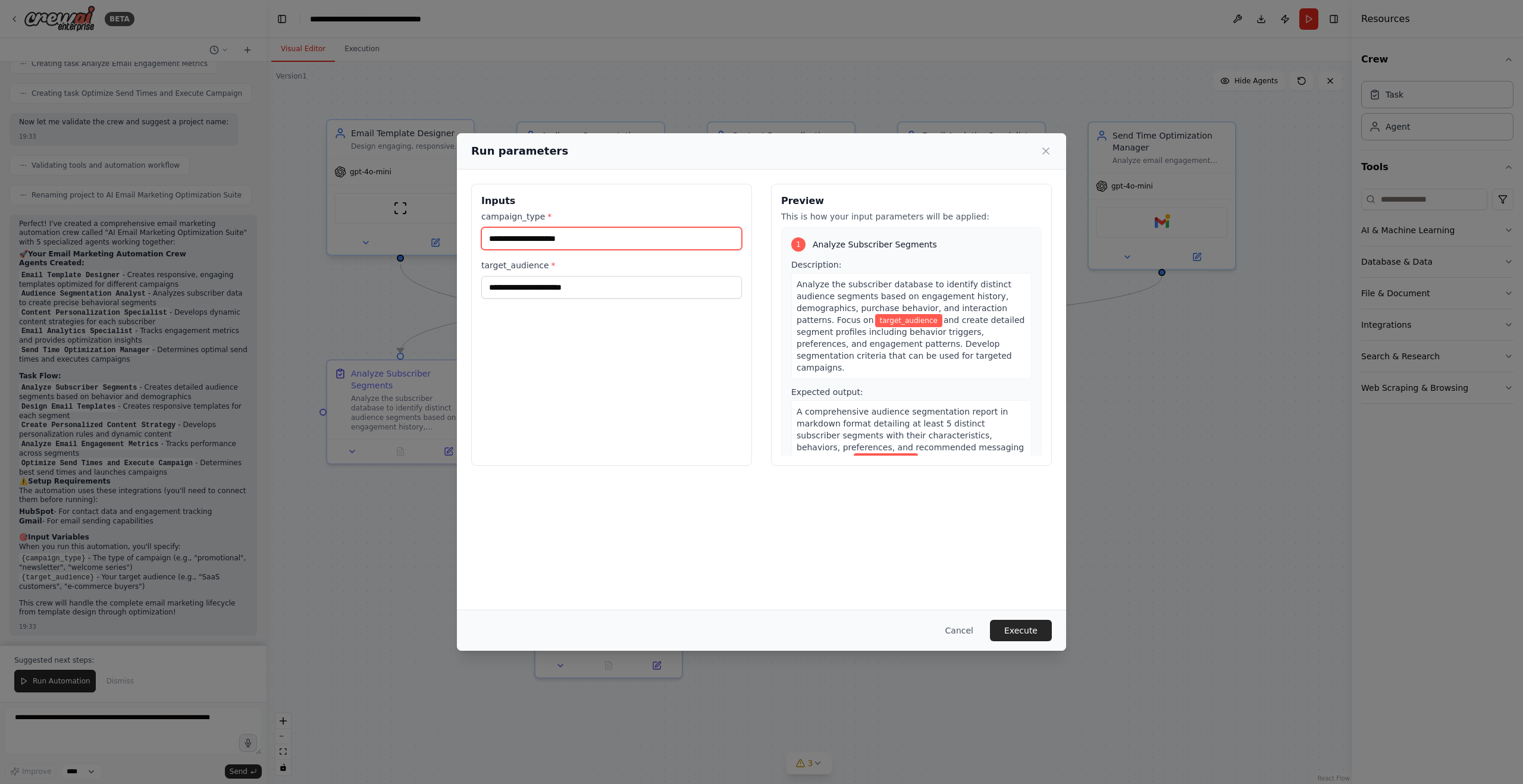
click at [573, 237] on input "campaign_type *" at bounding box center [612, 238] width 261 height 22
click at [1045, 150] on icon at bounding box center [1046, 151] width 6 height 6
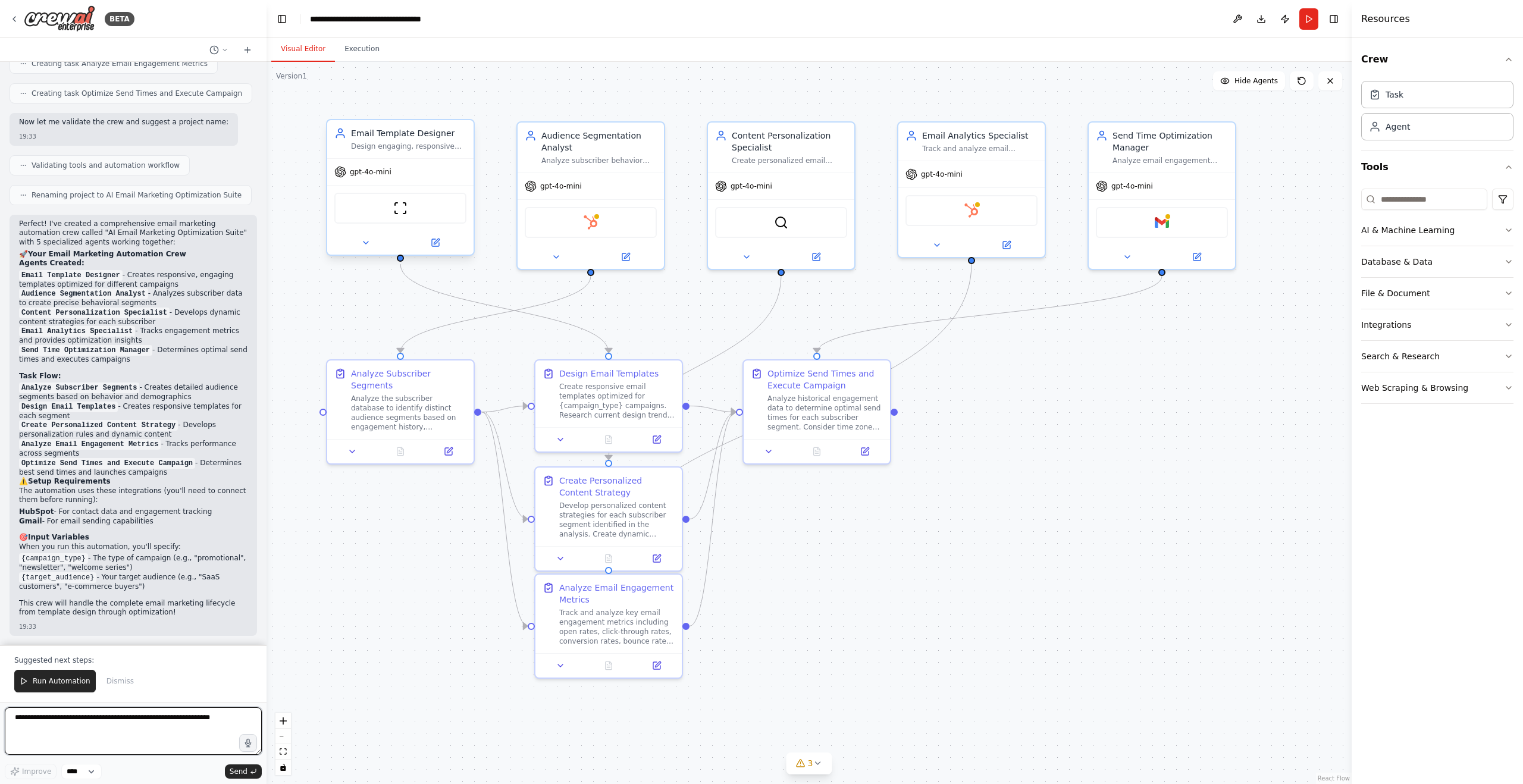
click at [55, 720] on textarea at bounding box center [133, 731] width 257 height 47
type textarea "*"
type textarea "********"
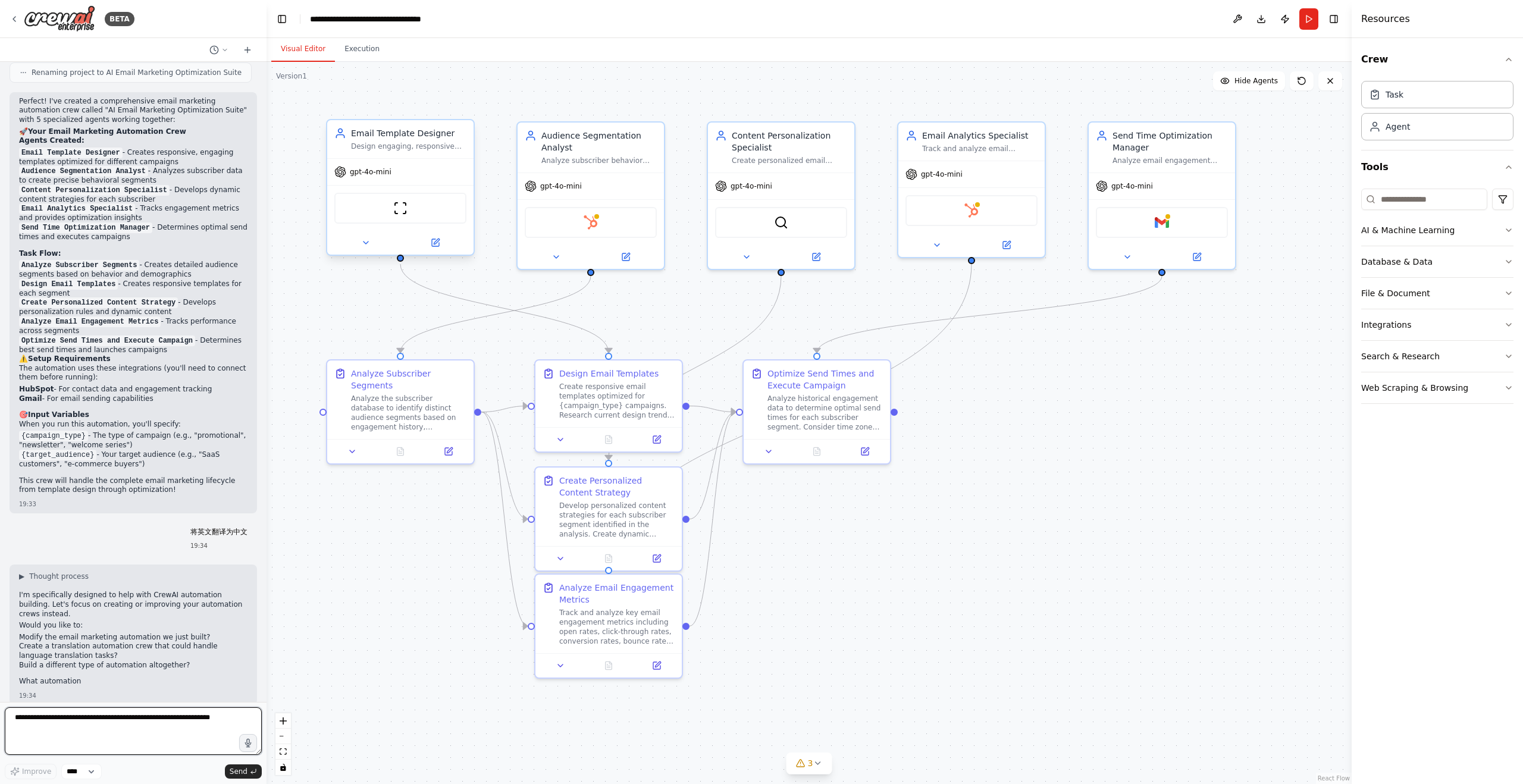
scroll to position [879, 0]
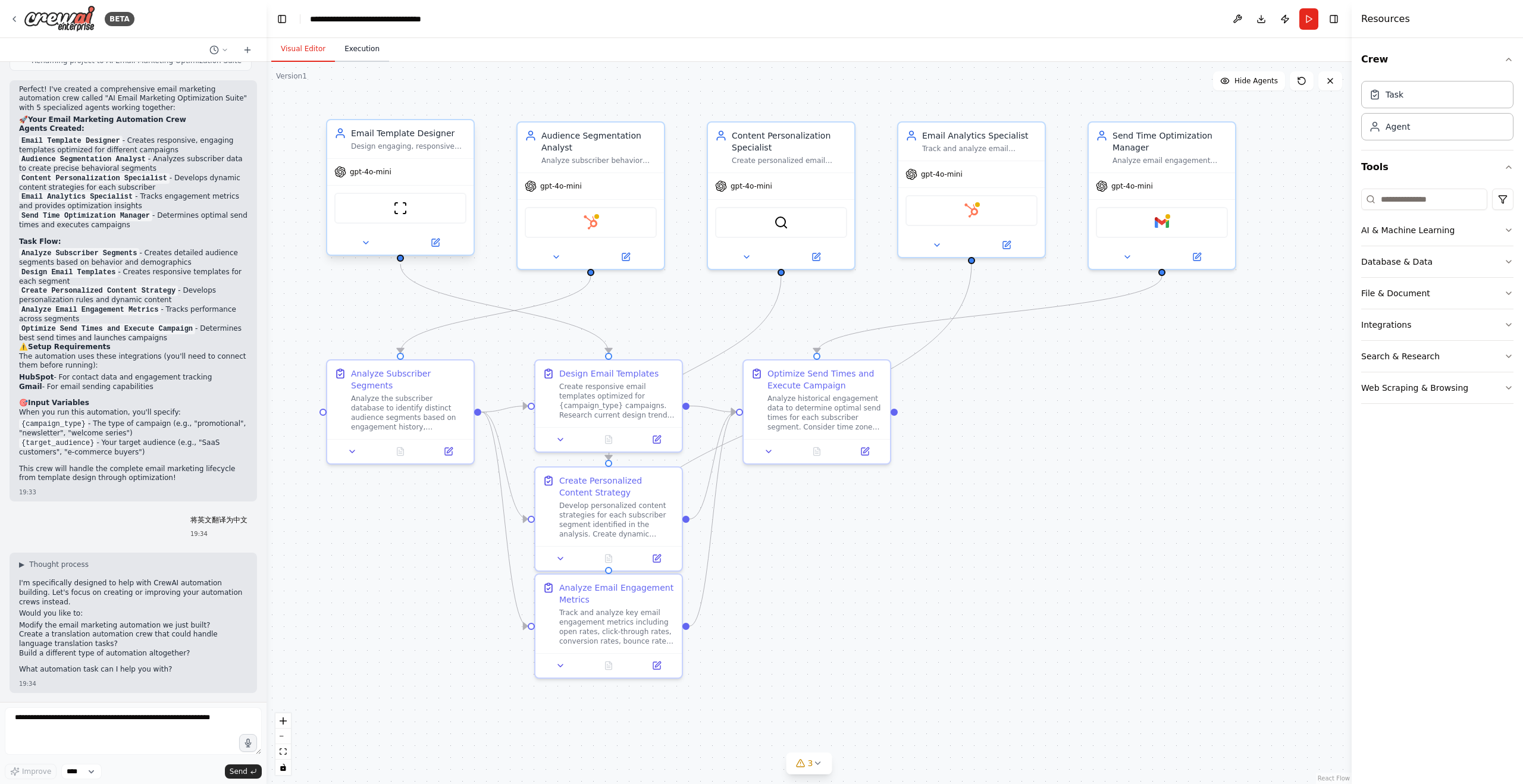
click at [367, 58] on button "Execution" at bounding box center [362, 49] width 54 height 25
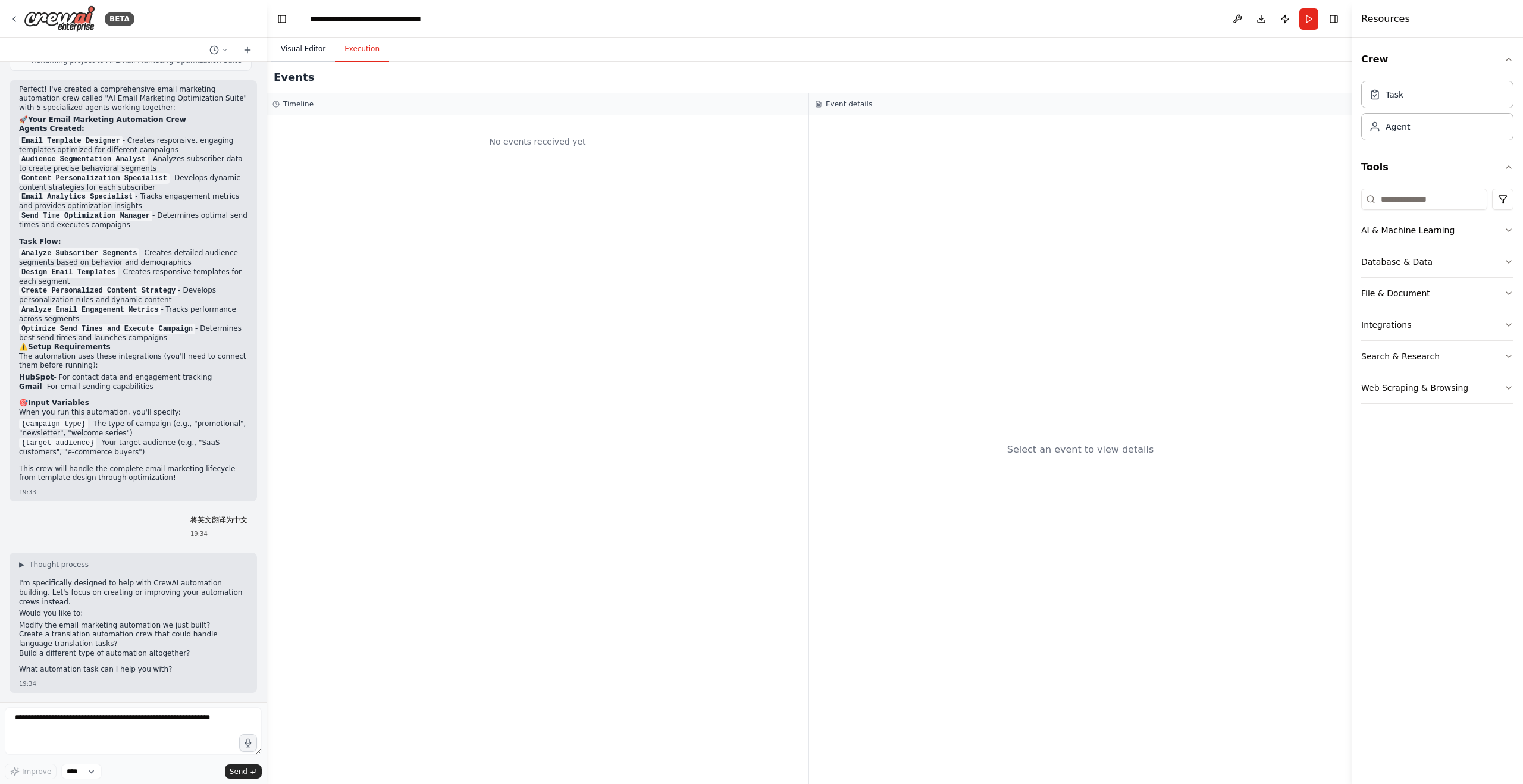
click at [293, 47] on button "Visual Editor" at bounding box center [303, 49] width 64 height 25
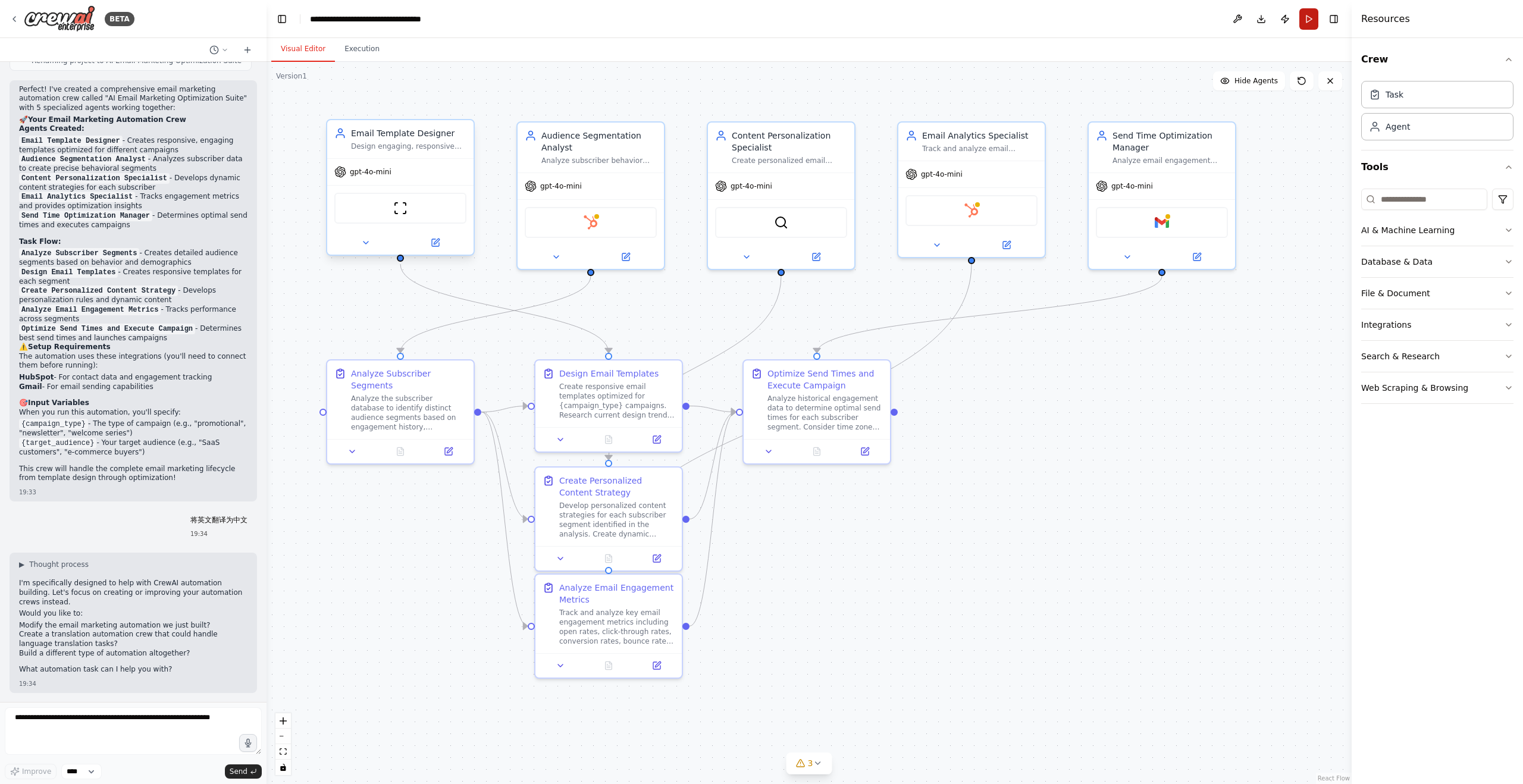
click at [1308, 16] on button "Run" at bounding box center [1308, 19] width 19 height 21
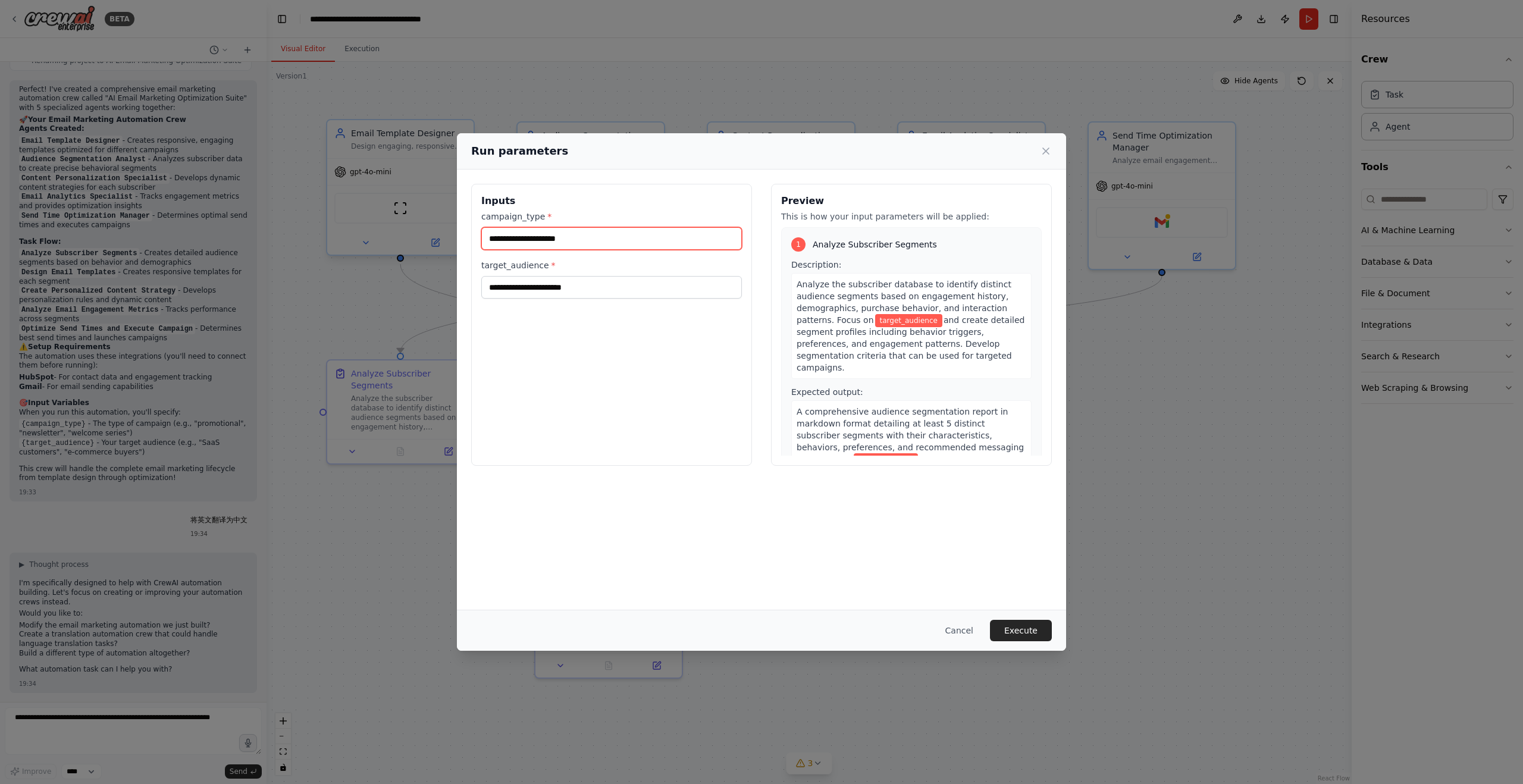
click at [585, 245] on input "campaign_type *" at bounding box center [612, 238] width 261 height 22
type input "**"
click at [585, 285] on input "target_audience *" at bounding box center [612, 287] width 261 height 22
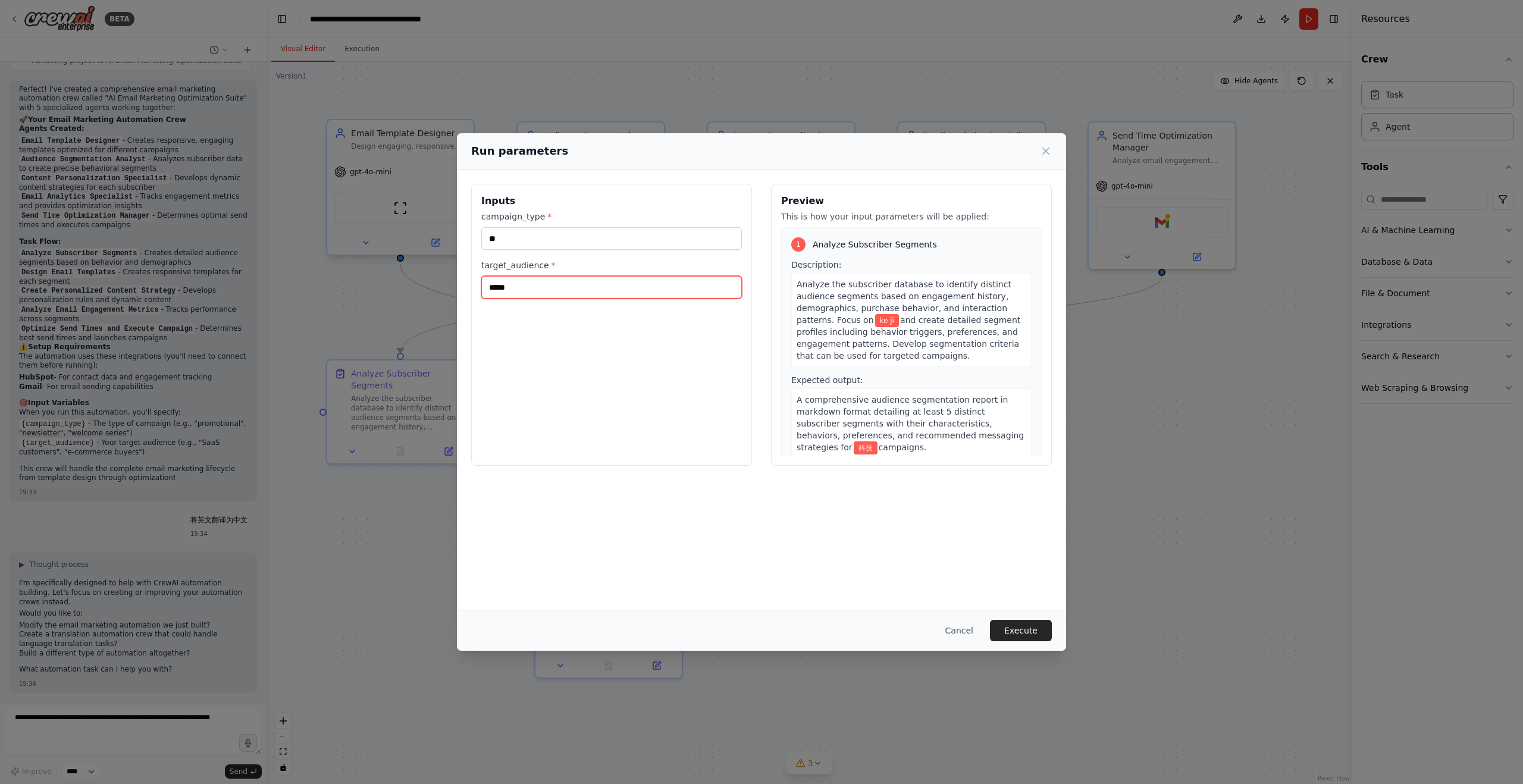
type input "**"
click at [1024, 628] on button "Execute" at bounding box center [1021, 630] width 62 height 21
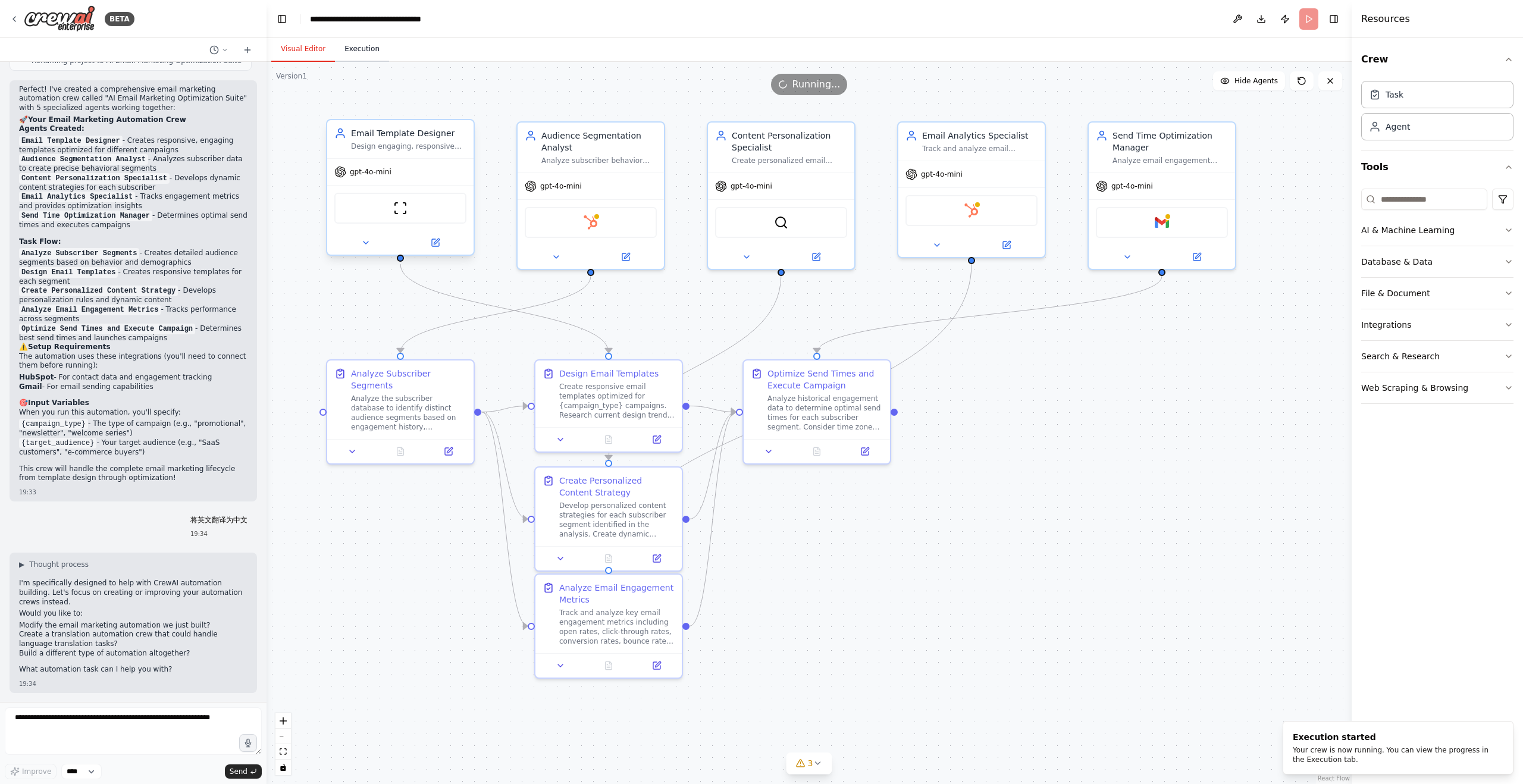
click at [377, 46] on button "Execution" at bounding box center [362, 49] width 54 height 25
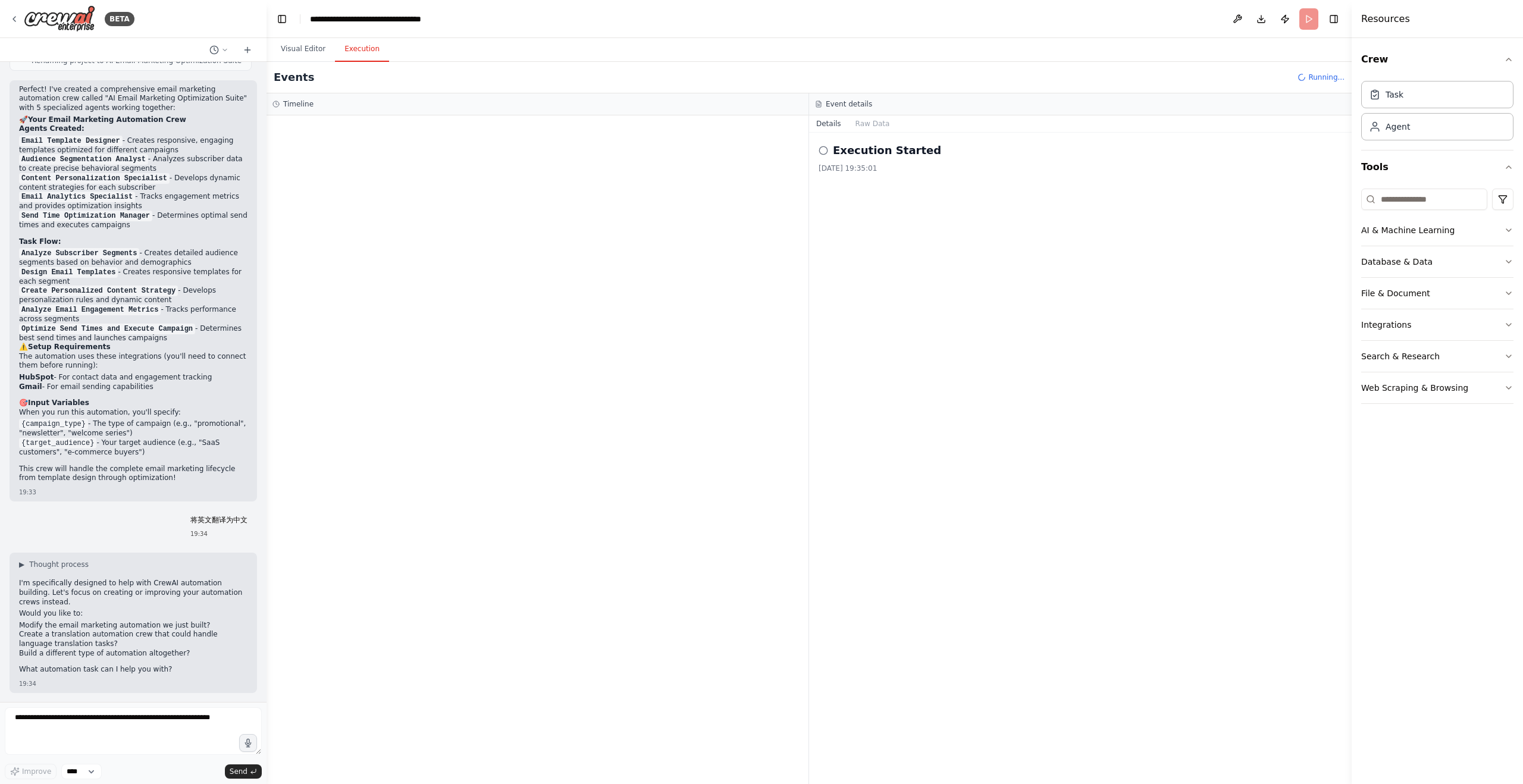
click at [903, 154] on h2 "Execution Started" at bounding box center [887, 150] width 108 height 16
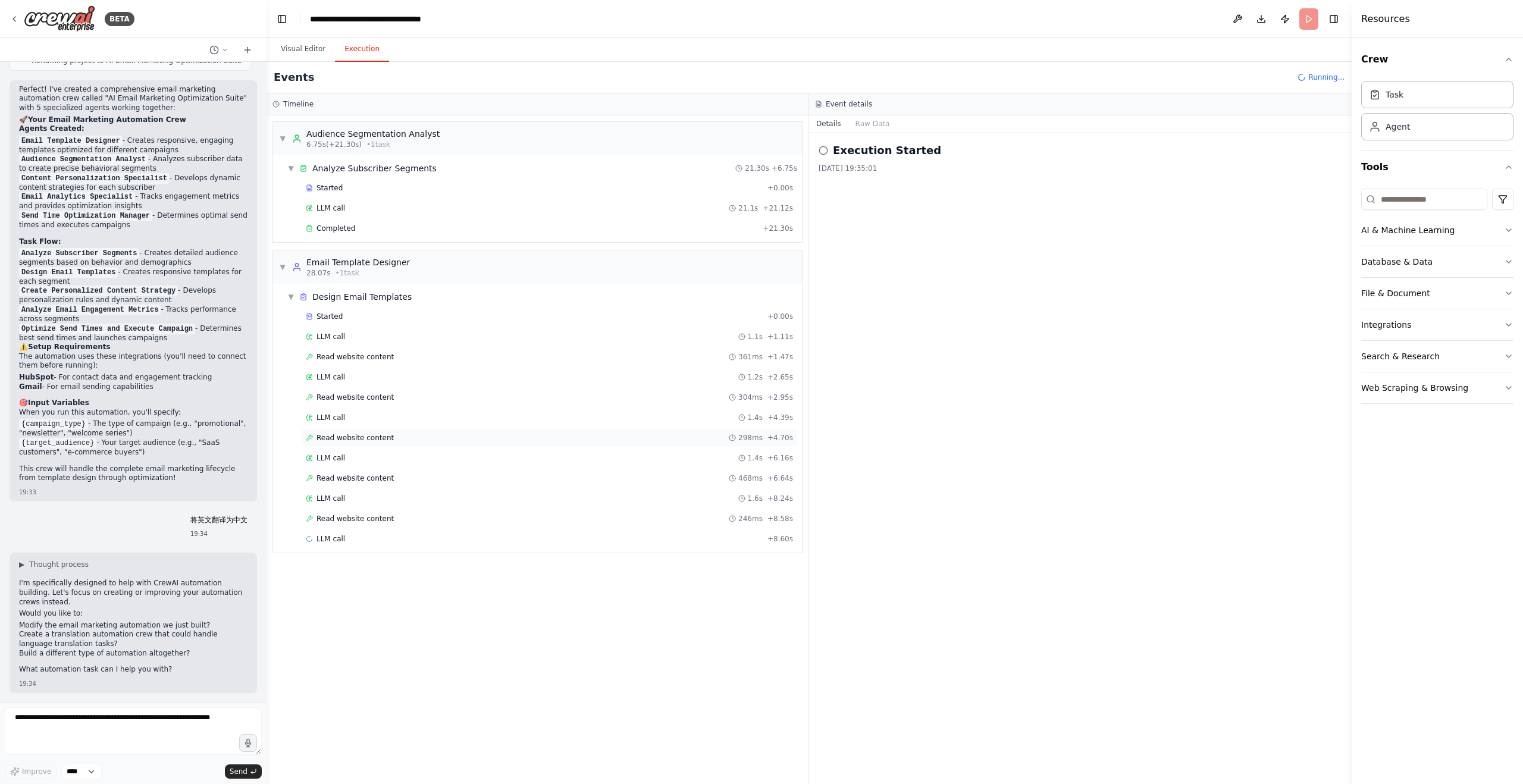
click at [340, 438] on span "Read website content" at bounding box center [355, 438] width 77 height 10
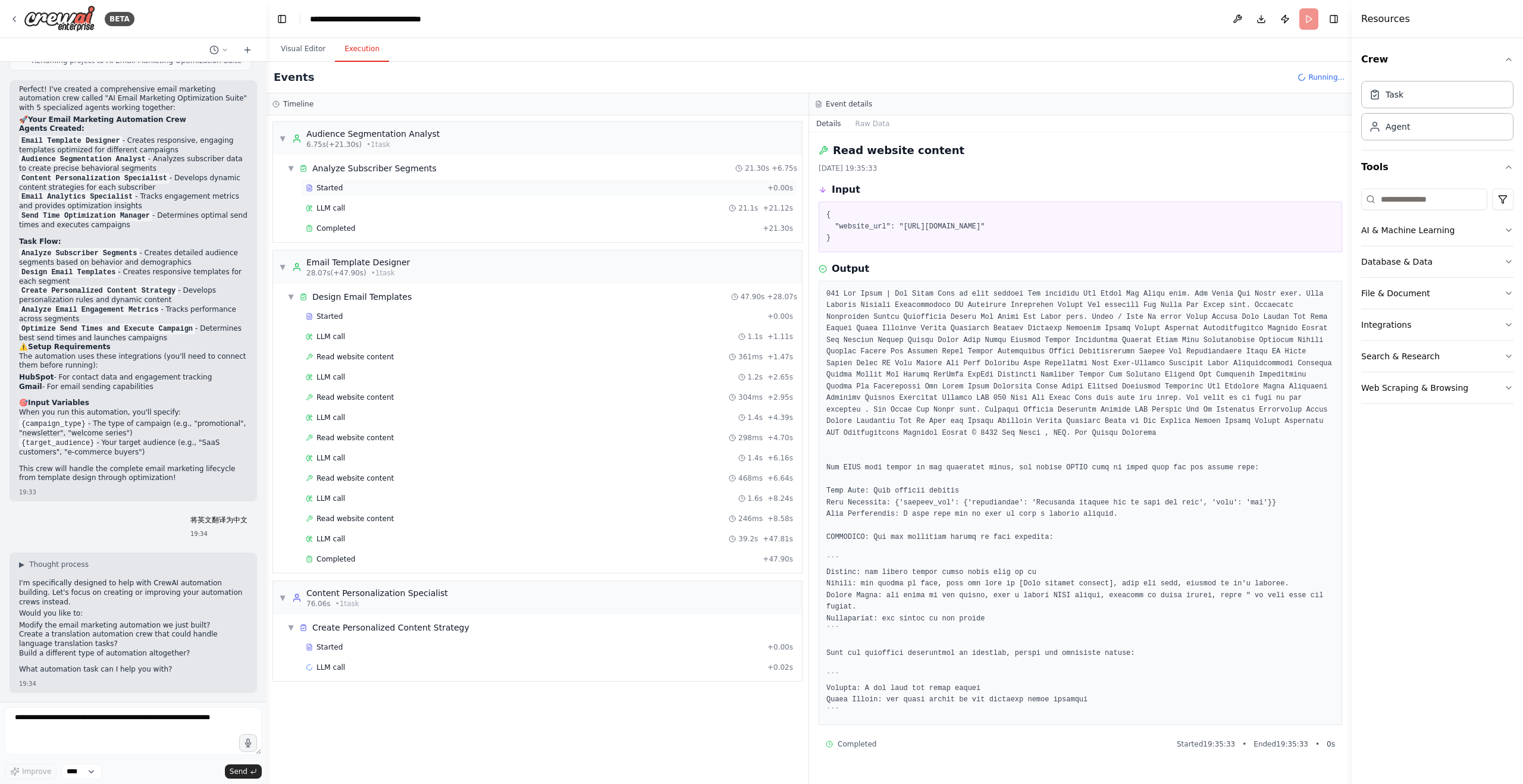
click at [340, 190] on span "Started" at bounding box center [330, 188] width 26 height 10
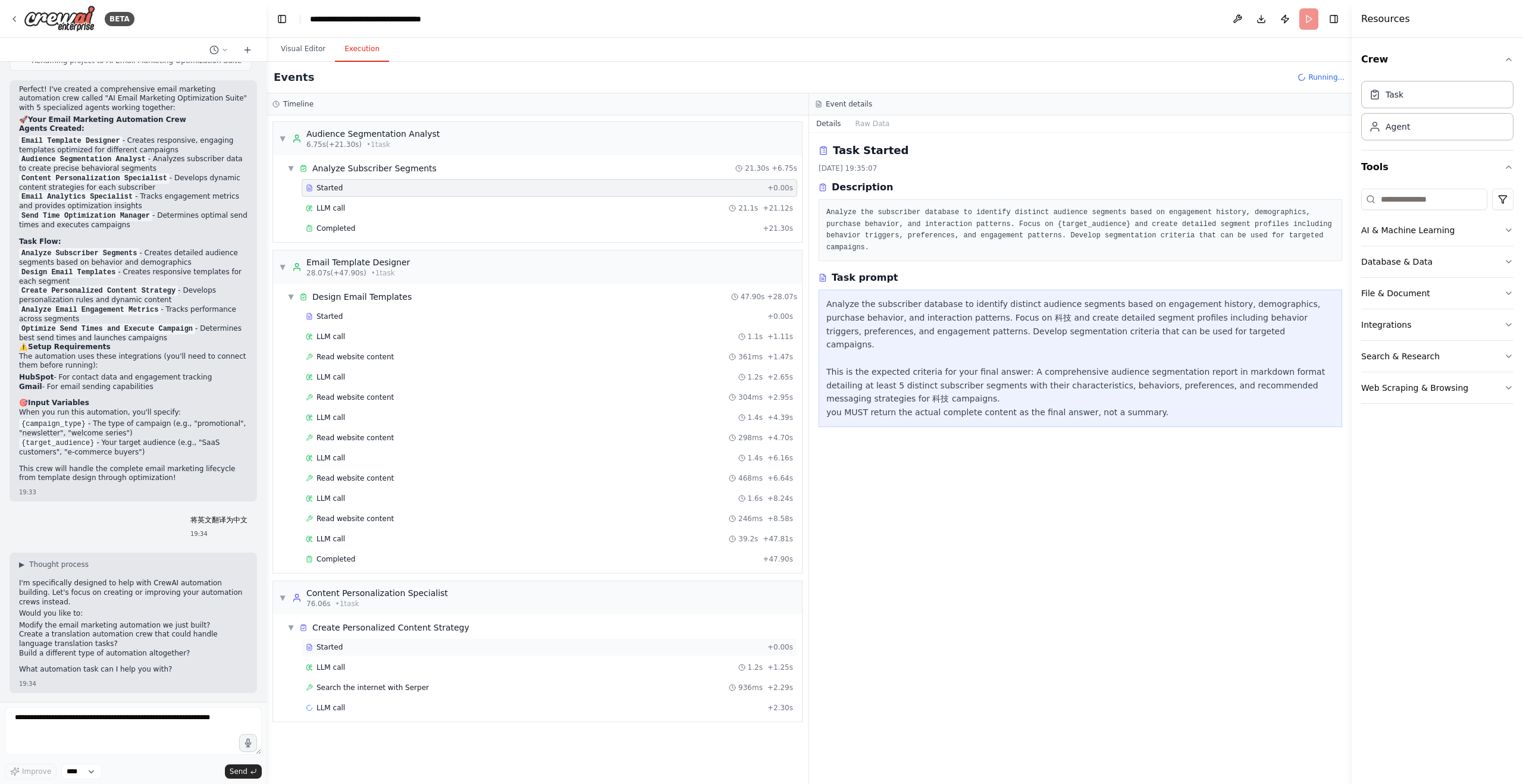
click at [402, 646] on div "Started" at bounding box center [534, 647] width 457 height 10
click at [404, 667] on div "LLM call 1.2s + 1.25s" at bounding box center [550, 667] width 488 height 10
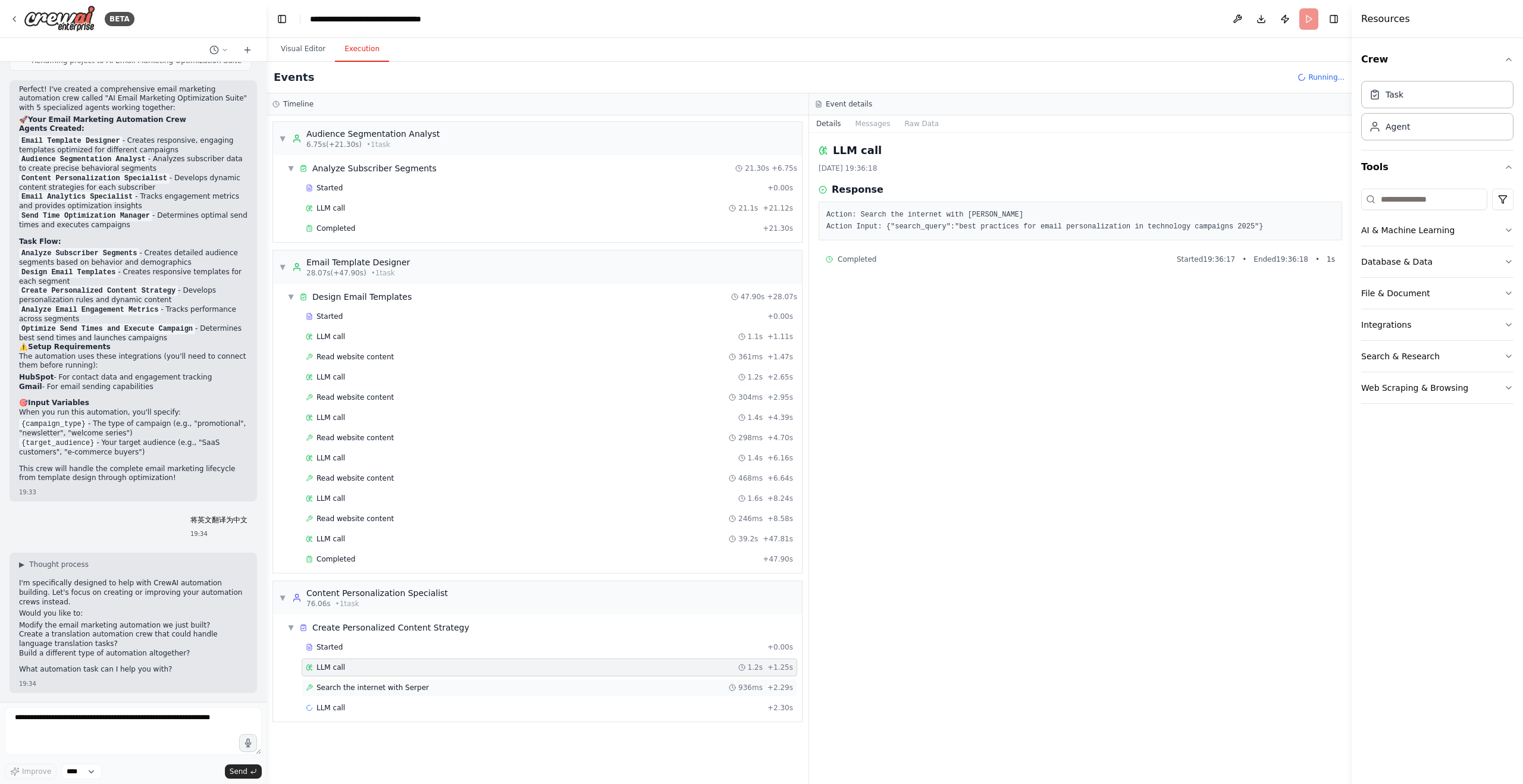
click at [402, 685] on span "Search the internet with Serper" at bounding box center [373, 688] width 112 height 10
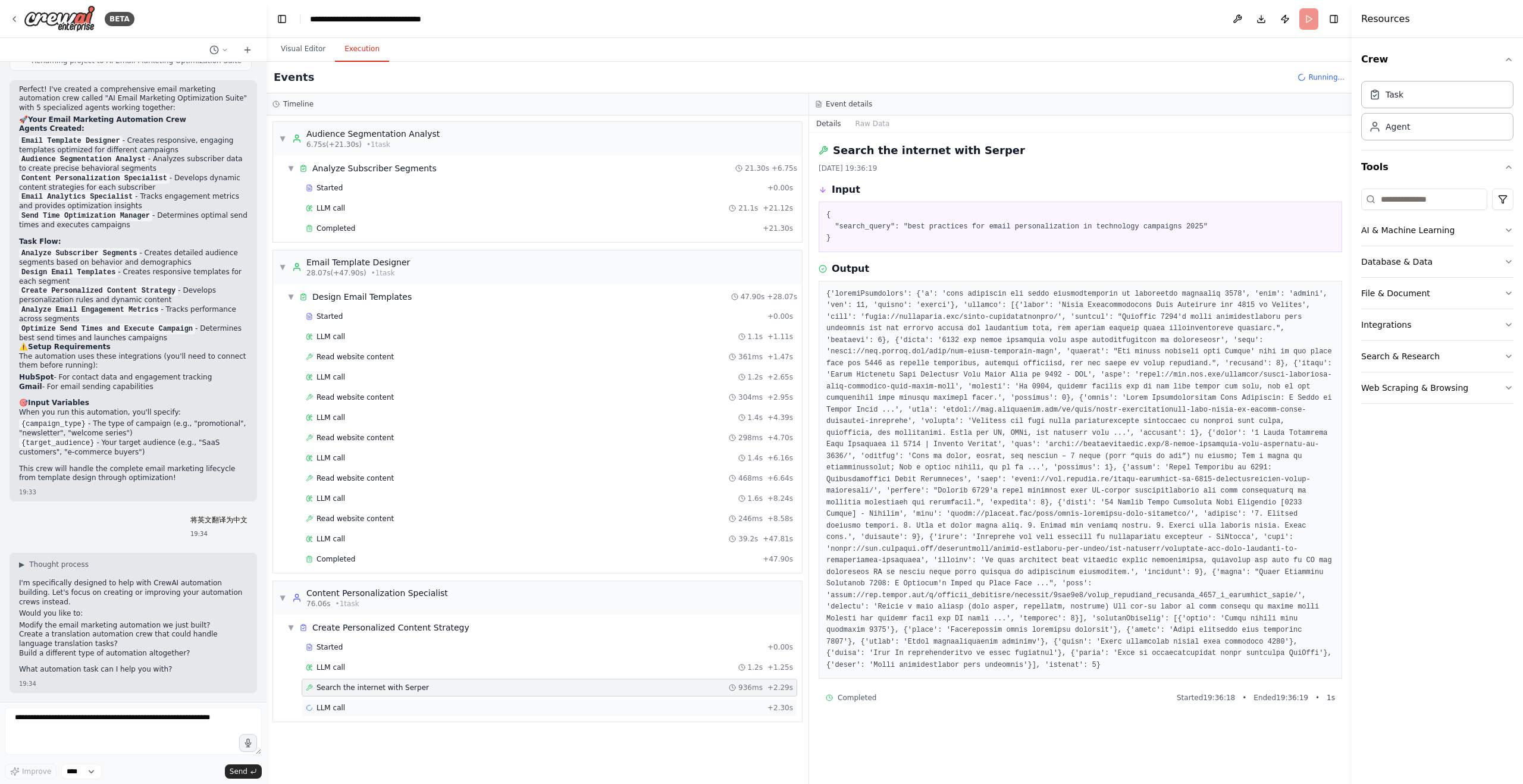
click at [380, 712] on div "LLM call + 2.30s" at bounding box center [550, 708] width 488 height 10
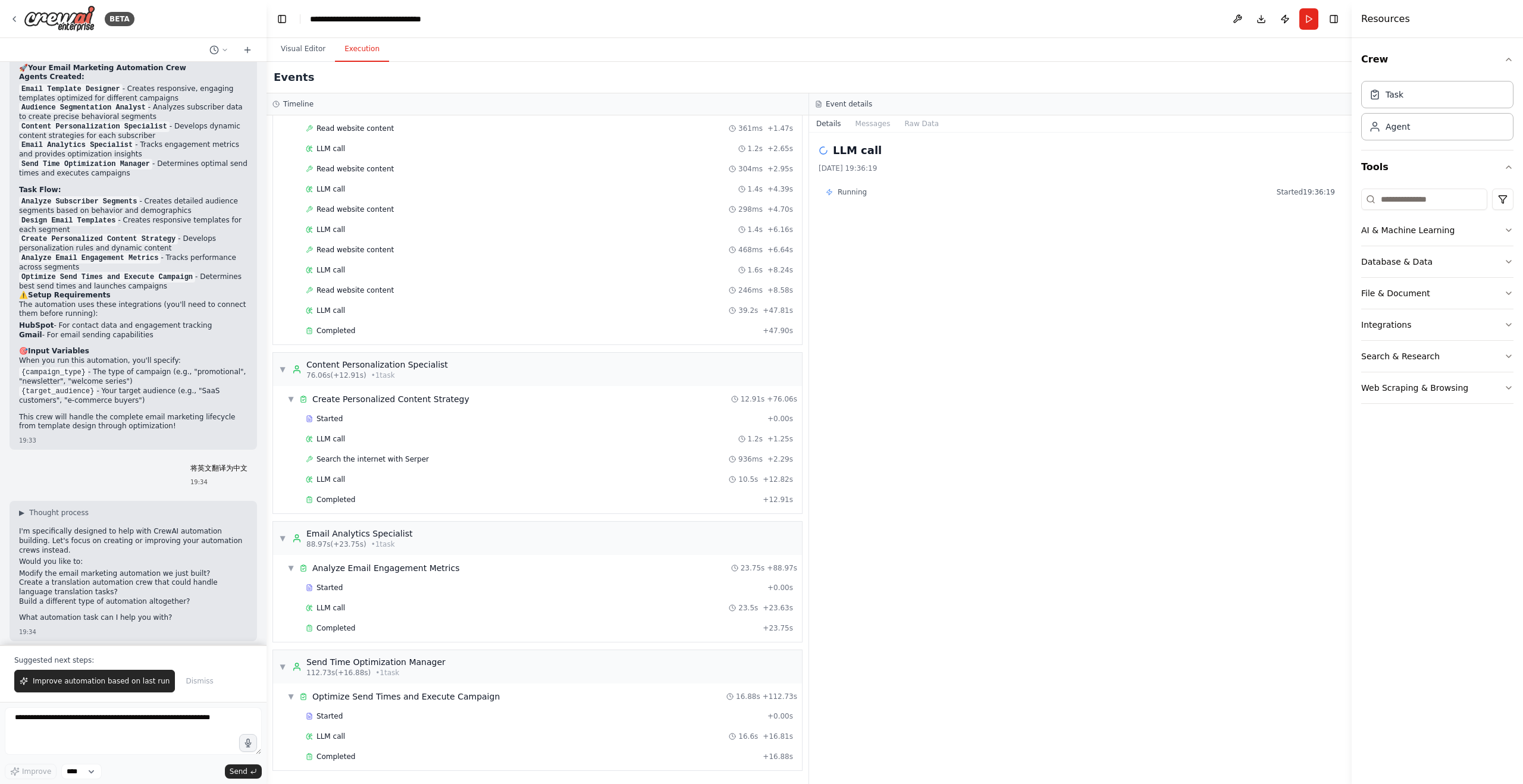
scroll to position [937, 0]
